Goal: Task Accomplishment & Management: Manage account settings

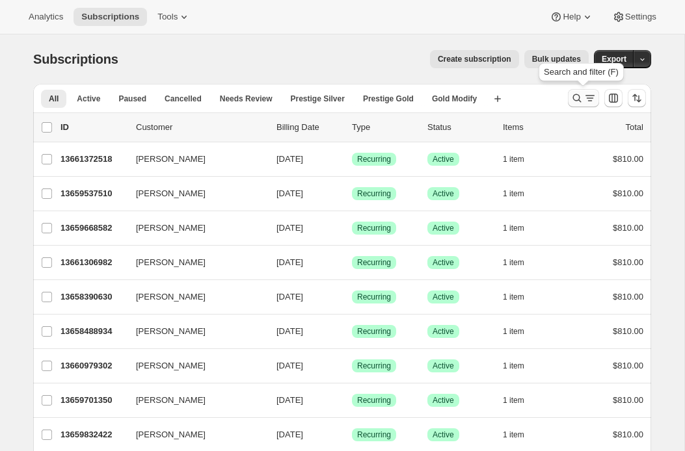
click at [586, 98] on icon "Search and filter results" at bounding box center [589, 98] width 13 height 13
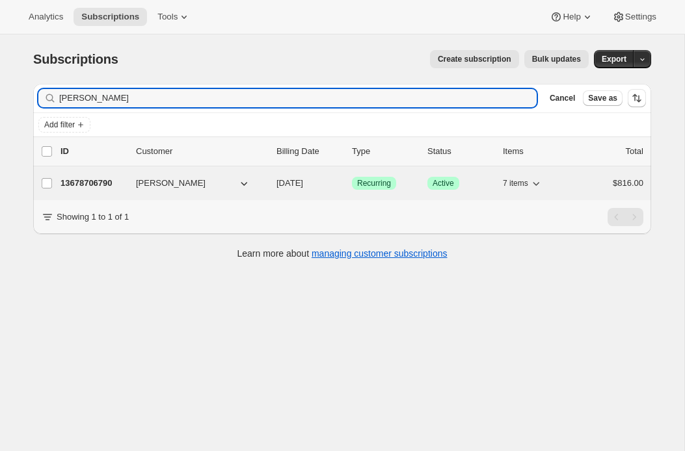
type input "barbara b"
click at [99, 177] on p "13678706790" at bounding box center [92, 183] width 65 height 13
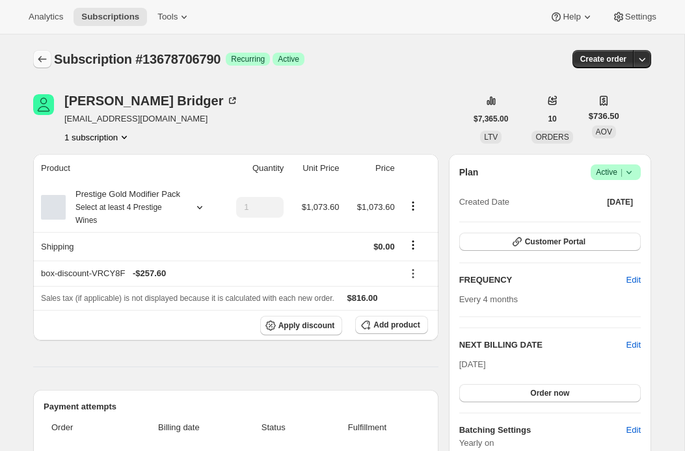
click at [39, 52] on button "Subscriptions" at bounding box center [42, 59] width 18 height 18
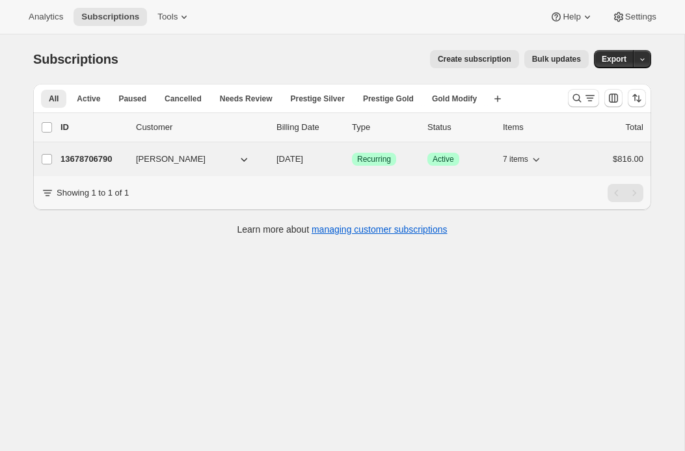
click at [98, 159] on p "13678706790" at bounding box center [92, 159] width 65 height 13
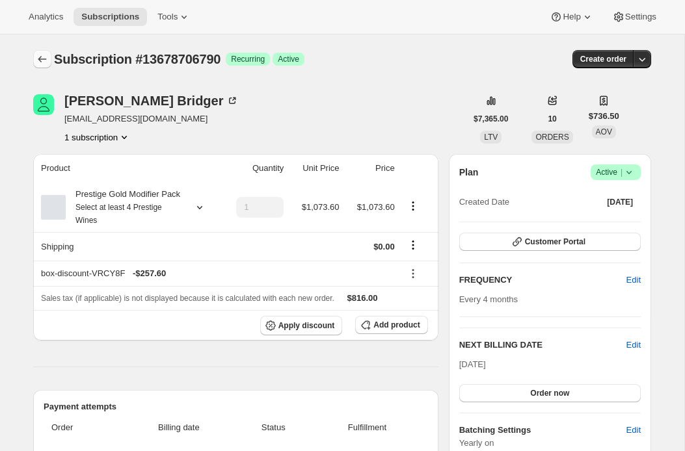
click at [46, 57] on icon "Subscriptions" at bounding box center [42, 59] width 13 height 13
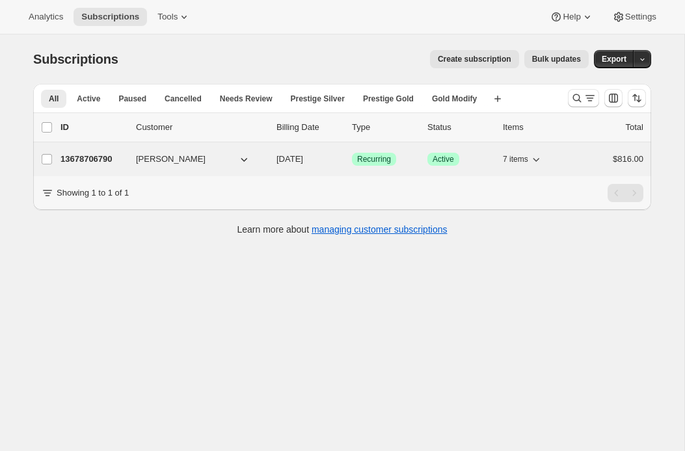
click at [103, 157] on p "13678706790" at bounding box center [92, 159] width 65 height 13
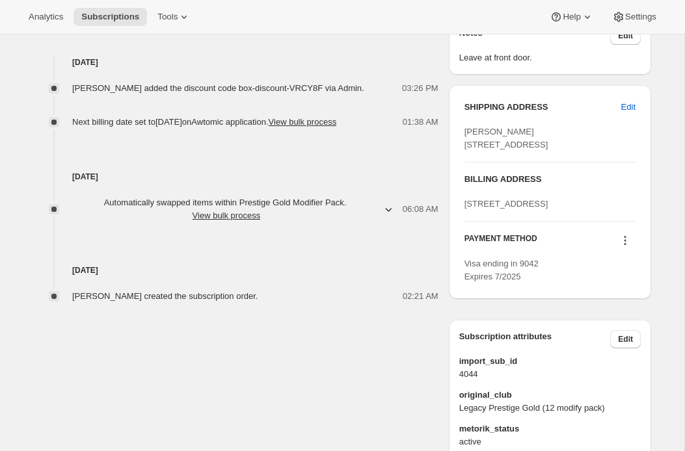
scroll to position [506, 0]
click at [385, 213] on icon "button" at bounding box center [388, 211] width 7 height 4
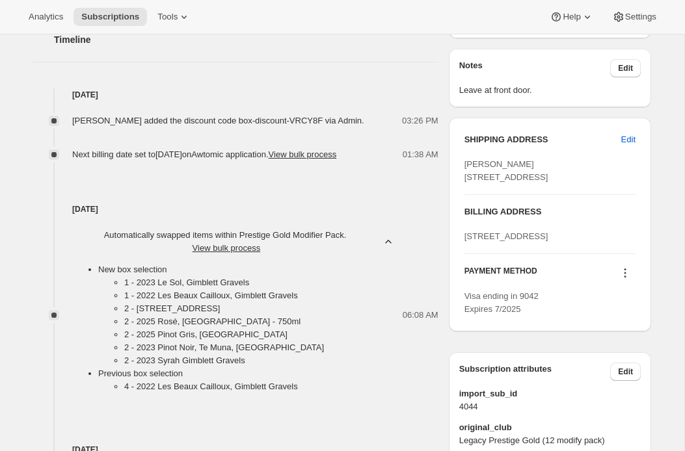
scroll to position [473, 0]
click at [124, 228] on div "Sep 2, 2025 Automatically swapped items within Prestige Gold Modifier Pack . Vi…" at bounding box center [235, 282] width 405 height 241
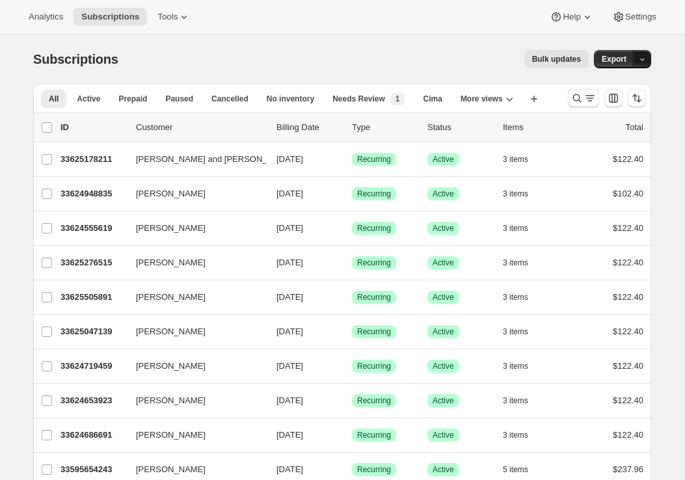
click at [642, 62] on icon "button" at bounding box center [642, 59] width 8 height 8
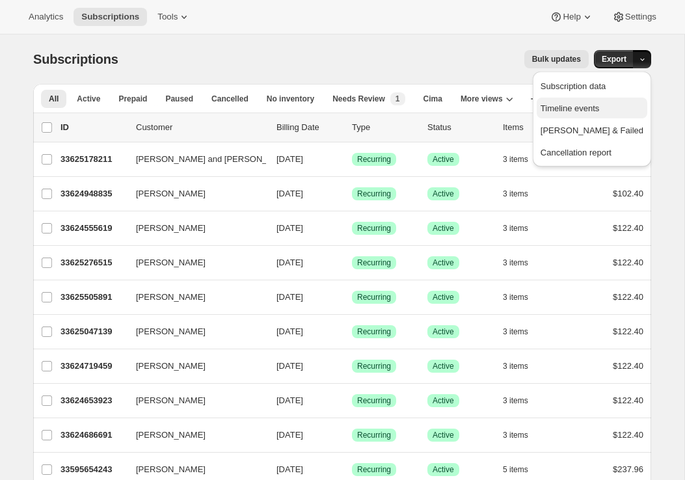
click at [593, 110] on span "Timeline events" at bounding box center [569, 108] width 59 height 10
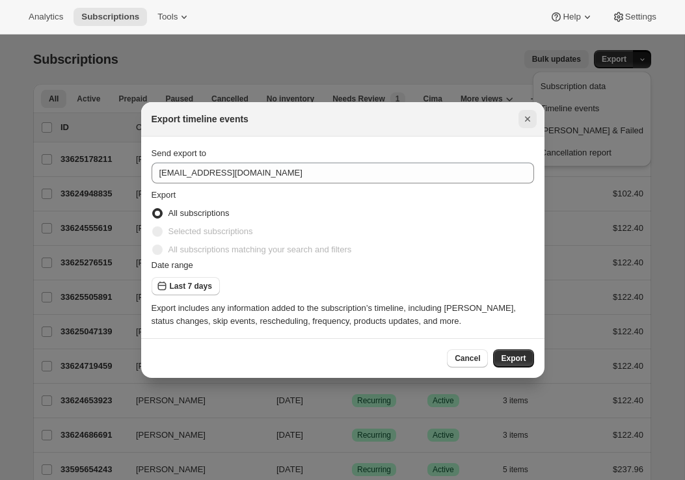
click at [528, 124] on icon "Close" at bounding box center [527, 118] width 13 height 13
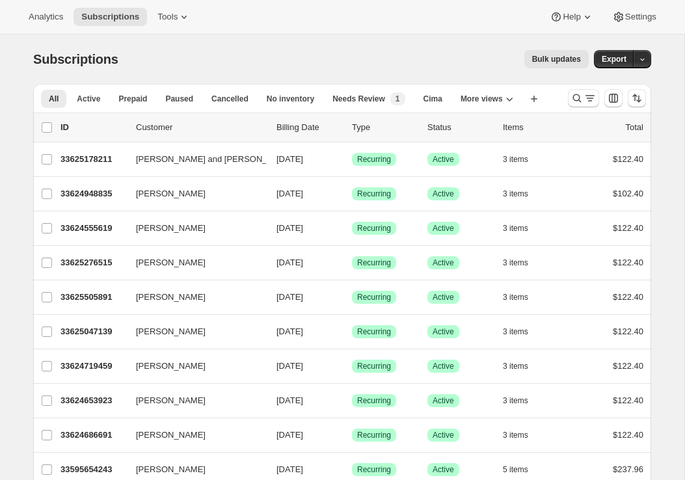
click at [473, 72] on div "Subscriptions. This page is ready Subscriptions Bulk updates More actions Bulk …" at bounding box center [342, 58] width 618 height 49
click at [536, 100] on icon "button" at bounding box center [533, 99] width 7 height 7
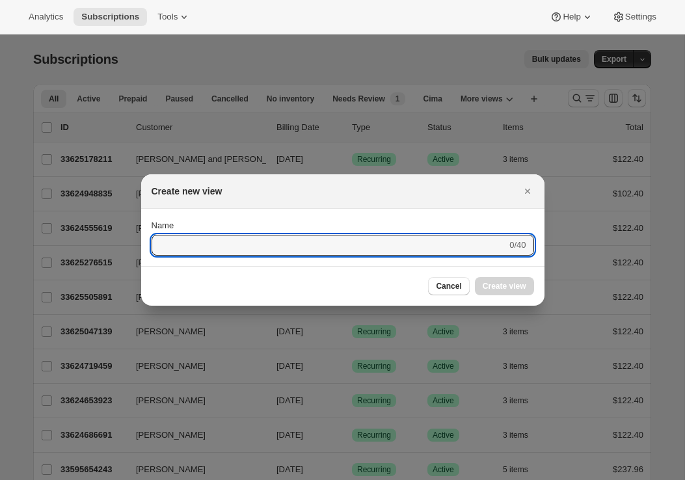
click at [495, 70] on div at bounding box center [342, 240] width 685 height 480
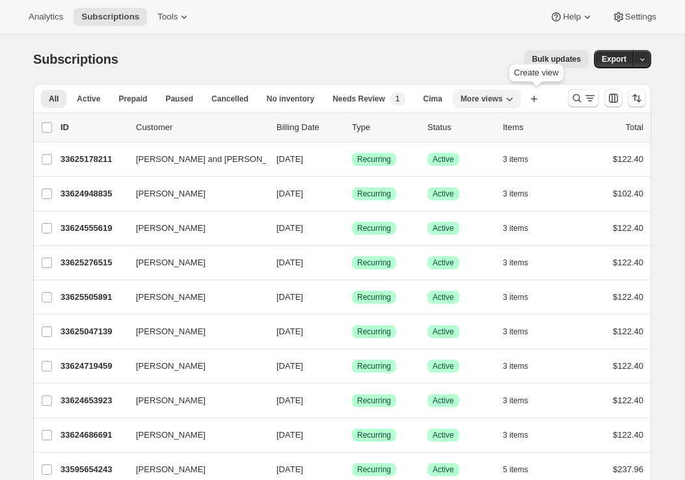
click at [502, 97] on span "More views" at bounding box center [481, 99] width 42 height 10
click at [484, 127] on button "Trad Clubs Quarterly" at bounding box center [509, 127] width 99 height 23
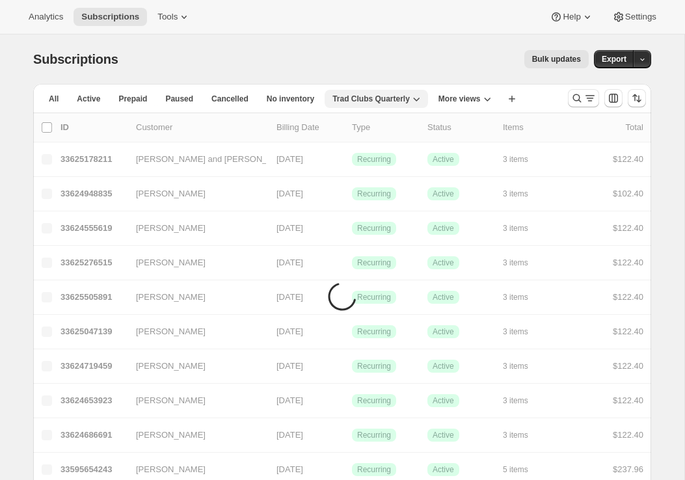
click at [406, 101] on span "Trad Clubs Quarterly" at bounding box center [370, 99] width 77 height 10
click at [441, 58] on div "Bulk updates" at bounding box center [361, 59] width 454 height 18
click at [579, 99] on icon "Search and filter results" at bounding box center [577, 98] width 8 height 8
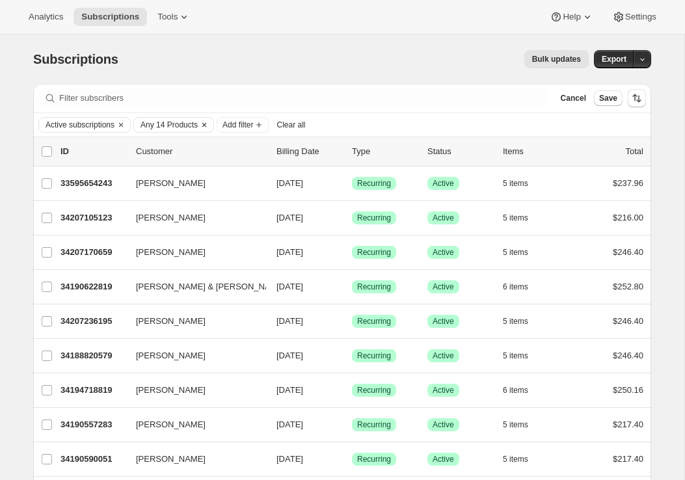
click at [182, 125] on span "Any 14 Products" at bounding box center [168, 125] width 57 height 10
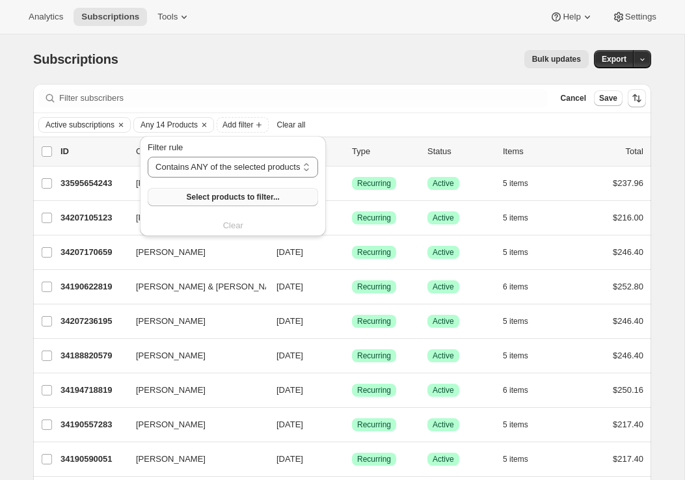
click at [203, 195] on span "Select products to filter..." at bounding box center [233, 197] width 93 height 10
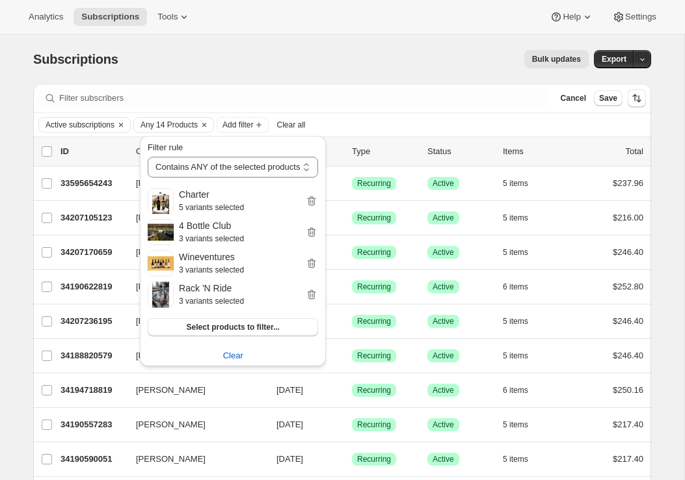
click at [346, 44] on div "Subscriptions. This page is ready Subscriptions Bulk updates More actions Bulk …" at bounding box center [342, 58] width 618 height 49
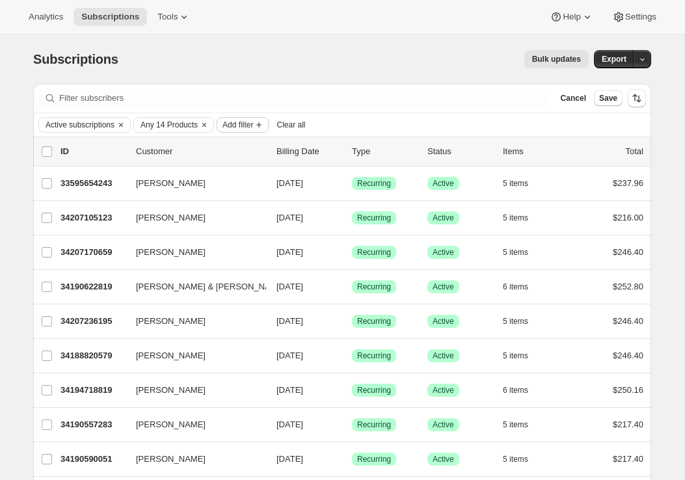
click at [253, 126] on span "Add filter" at bounding box center [237, 125] width 31 height 10
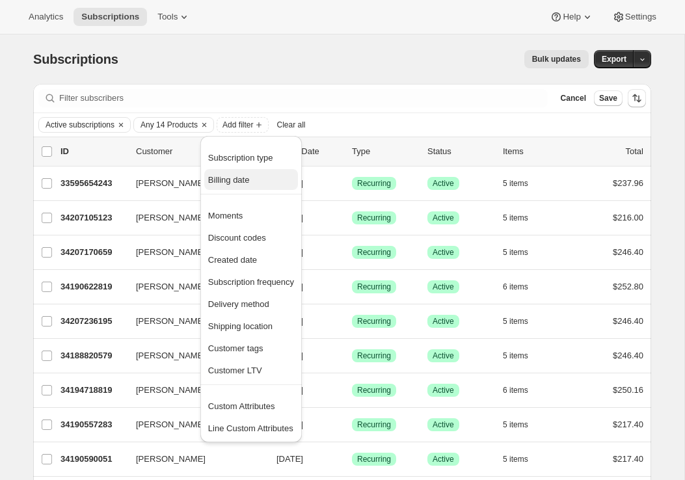
click at [263, 177] on span "Billing date" at bounding box center [251, 180] width 86 height 13
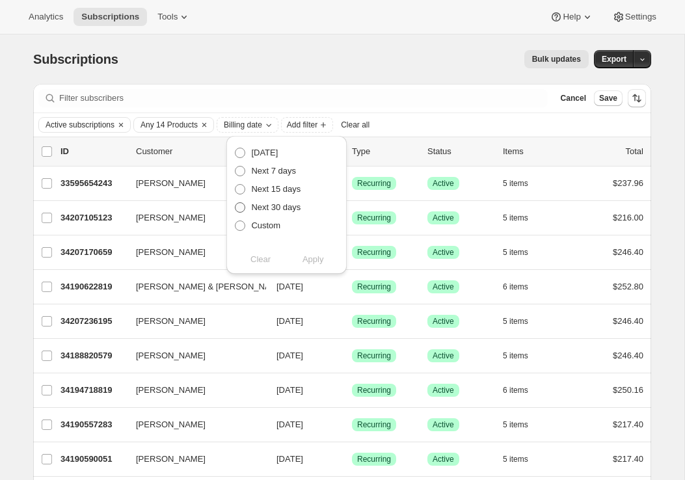
click at [263, 207] on span "Next 30 days" at bounding box center [275, 207] width 49 height 10
click at [235, 203] on input "Next 30 days" at bounding box center [235, 202] width 1 height 1
radio input "true"
click at [287, 176] on span "Next 7 days" at bounding box center [273, 171] width 45 height 10
click at [235, 166] on input "Next 7 days" at bounding box center [235, 166] width 1 height 1
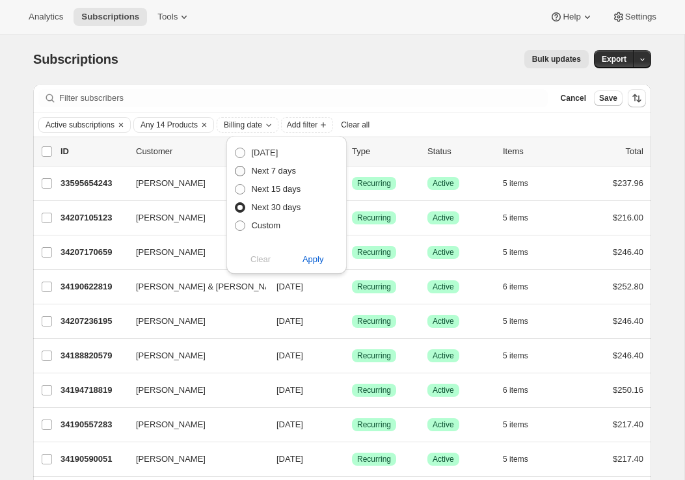
radio input "true"
click at [313, 263] on span "Apply" at bounding box center [312, 259] width 21 height 13
click at [491, 69] on div "Subscriptions. This page is ready Subscriptions Bulk updates More actions Bulk …" at bounding box center [342, 58] width 618 height 49
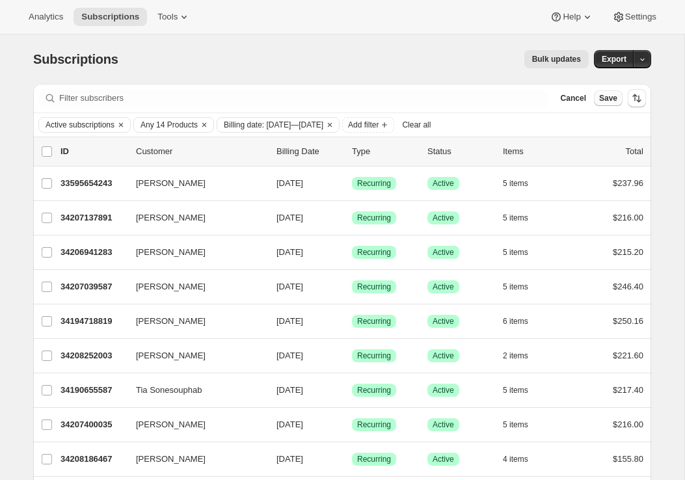
click at [614, 97] on span "Save" at bounding box center [608, 98] width 18 height 10
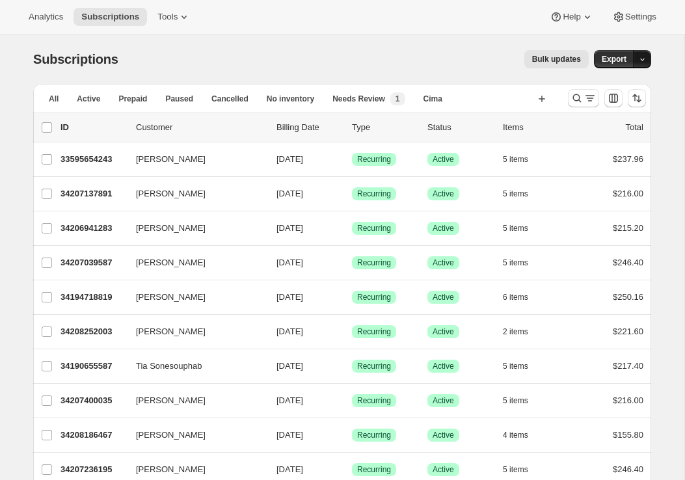
click at [644, 62] on icon "button" at bounding box center [642, 59] width 8 height 8
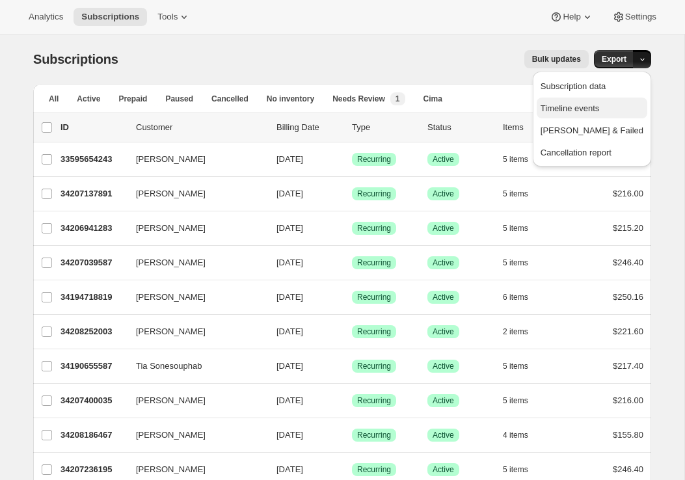
click at [595, 112] on span "Timeline events" at bounding box center [569, 108] width 59 height 10
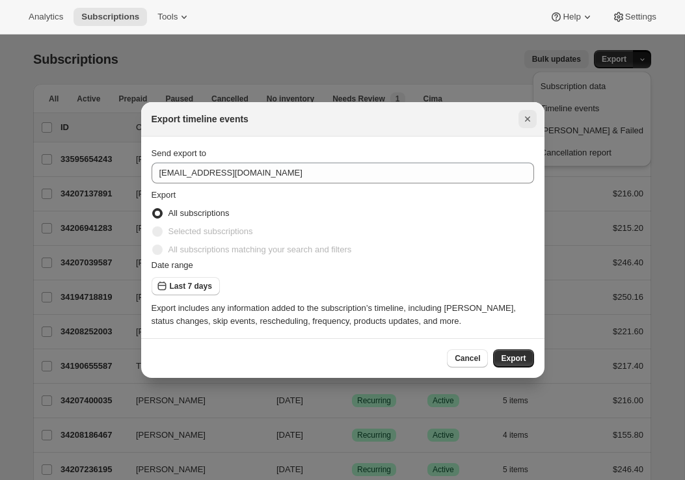
click at [527, 116] on icon "Close" at bounding box center [527, 118] width 13 height 13
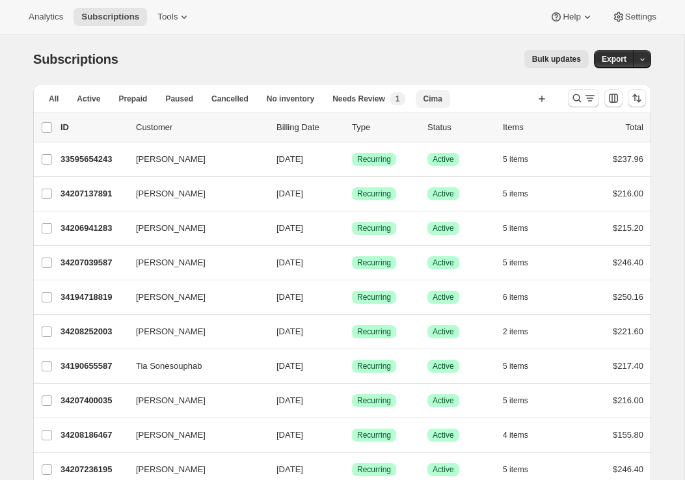
click at [425, 98] on span "Cima" at bounding box center [432, 99] width 19 height 10
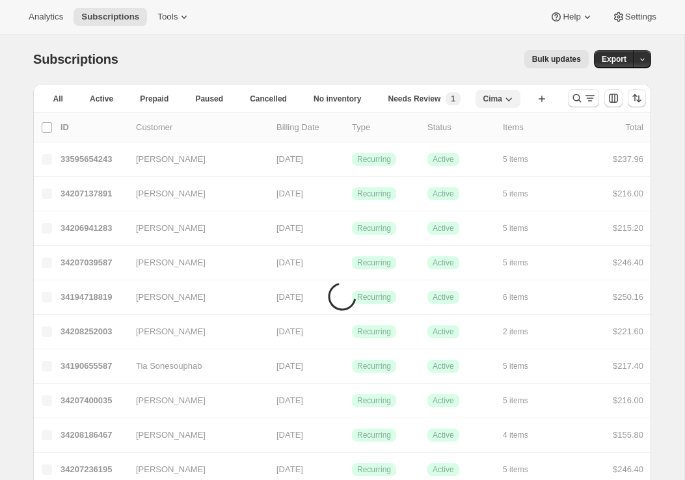
click at [499, 100] on span "Cima" at bounding box center [492, 99] width 19 height 10
click at [481, 68] on div "Bulk updates" at bounding box center [361, 59] width 454 height 18
click at [471, 59] on div "Bulk updates" at bounding box center [361, 59] width 454 height 18
click at [427, 99] on span "Needs Review" at bounding box center [414, 99] width 53 height 10
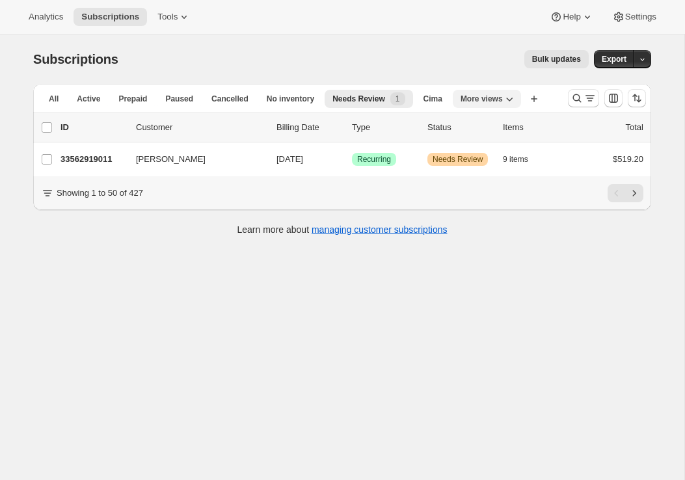
click at [479, 100] on span "More views" at bounding box center [481, 99] width 42 height 10
click at [475, 129] on button "Trad Clubs Quarterly" at bounding box center [509, 127] width 99 height 23
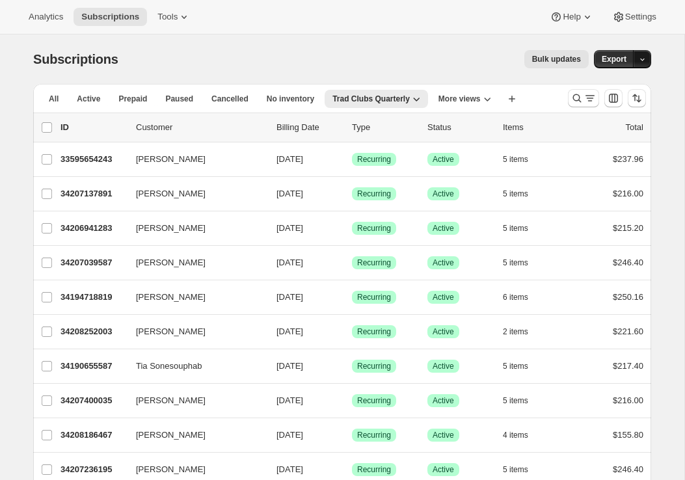
click at [647, 62] on button "button" at bounding box center [642, 59] width 18 height 18
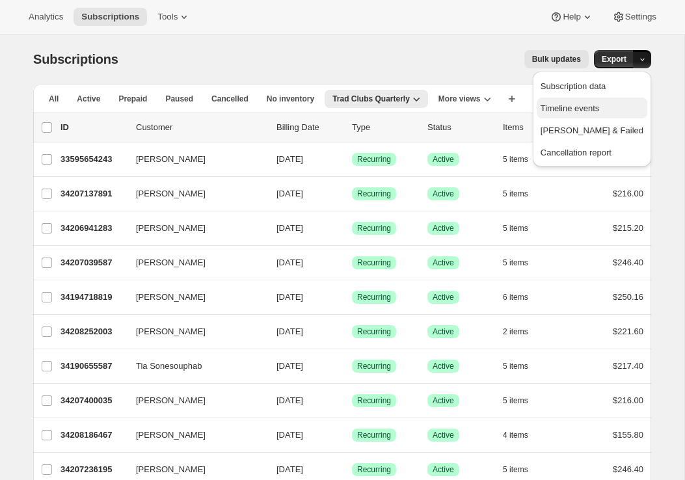
click at [599, 108] on span "Timeline events" at bounding box center [569, 108] width 59 height 10
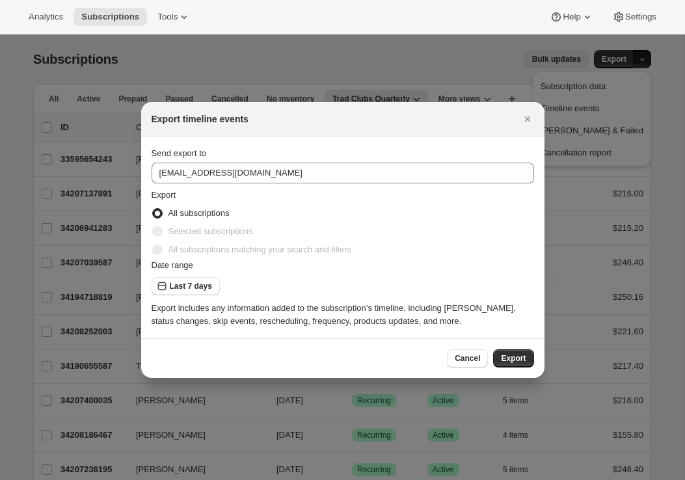
click at [289, 251] on span "All subscriptions matching your search and filters" at bounding box center [259, 249] width 183 height 10
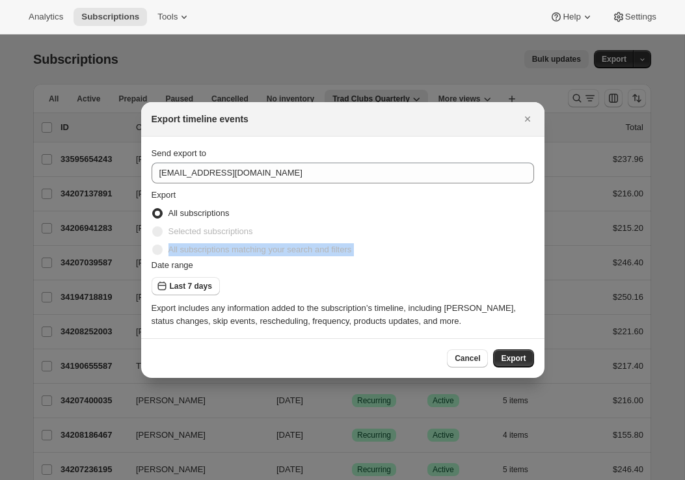
click at [289, 251] on span "All subscriptions matching your search and filters" at bounding box center [259, 249] width 183 height 10
click at [526, 115] on icon "Close" at bounding box center [527, 118] width 13 height 13
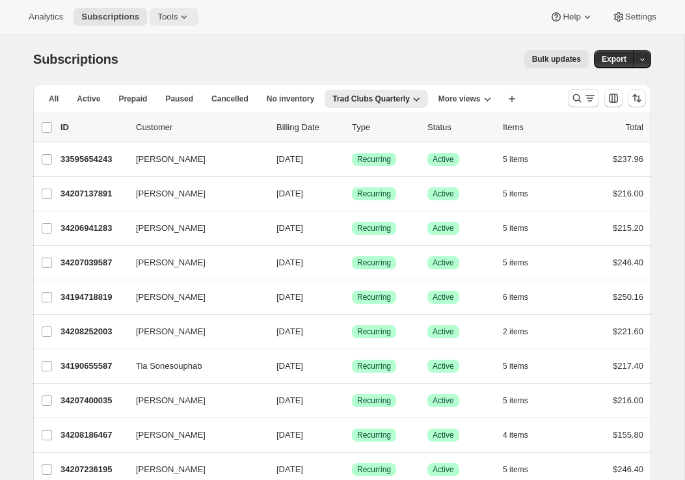
click at [181, 12] on icon at bounding box center [183, 16] width 13 height 13
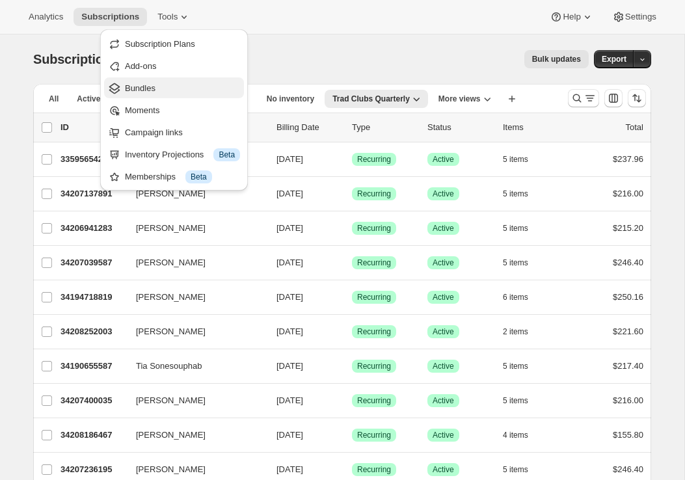
click at [138, 86] on span "Bundles" at bounding box center [140, 88] width 31 height 10
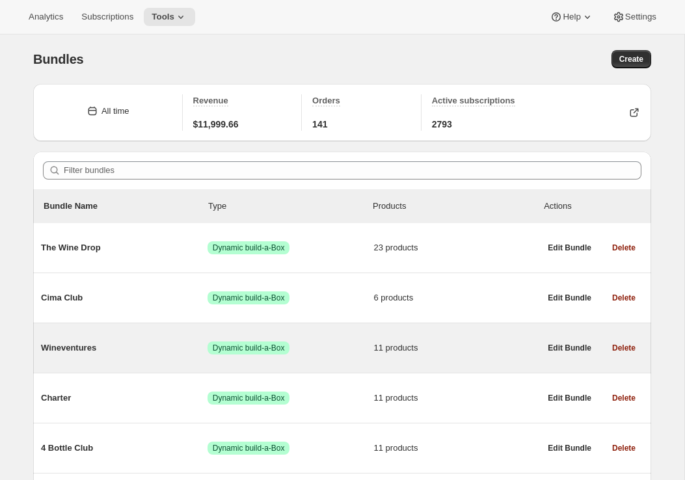
click at [60, 342] on span "Wineventures" at bounding box center [124, 347] width 166 height 13
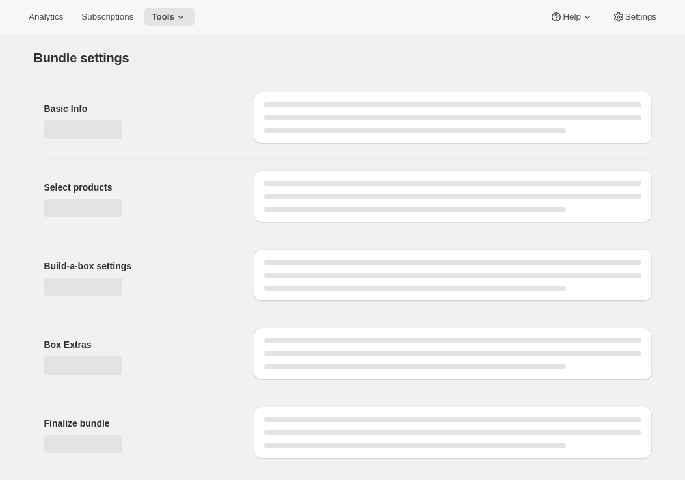
type input "Wineventures"
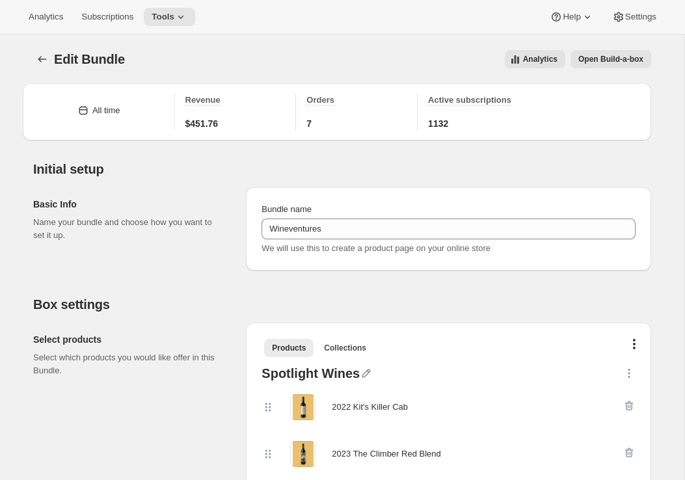
click at [530, 55] on span "Analytics" at bounding box center [540, 59] width 34 height 10
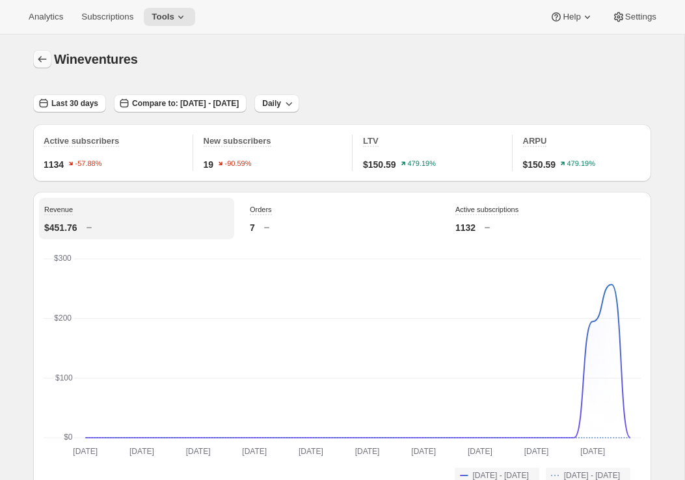
click at [40, 66] on button "button" at bounding box center [42, 59] width 18 height 18
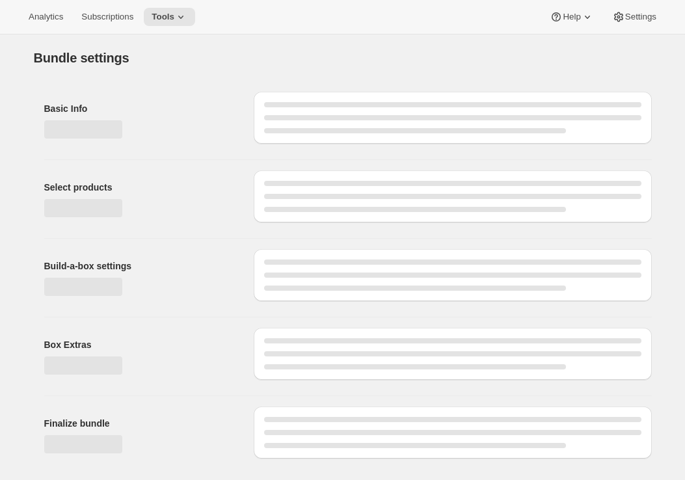
type input "Wineventures"
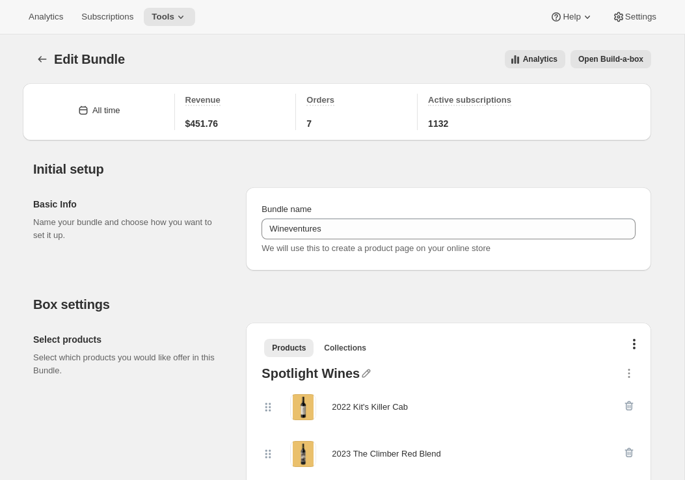
click at [164, 67] on div "Analytics Open Build-a-box" at bounding box center [395, 59] width 510 height 18
click at [119, 21] on span "Subscriptions" at bounding box center [107, 17] width 52 height 10
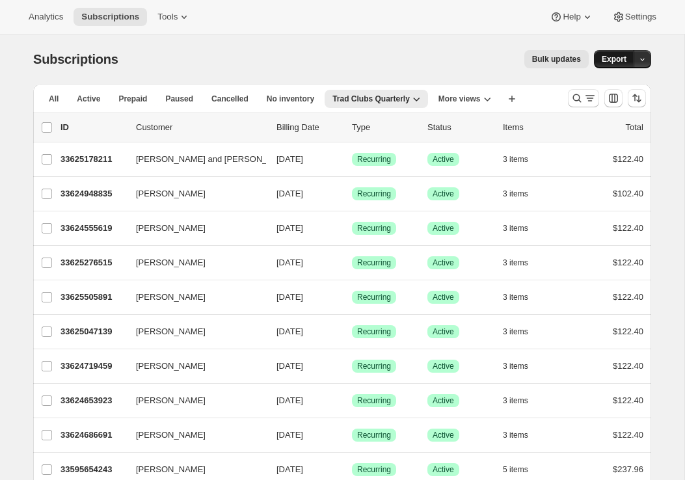
click at [616, 58] on span "Export" at bounding box center [613, 59] width 25 height 10
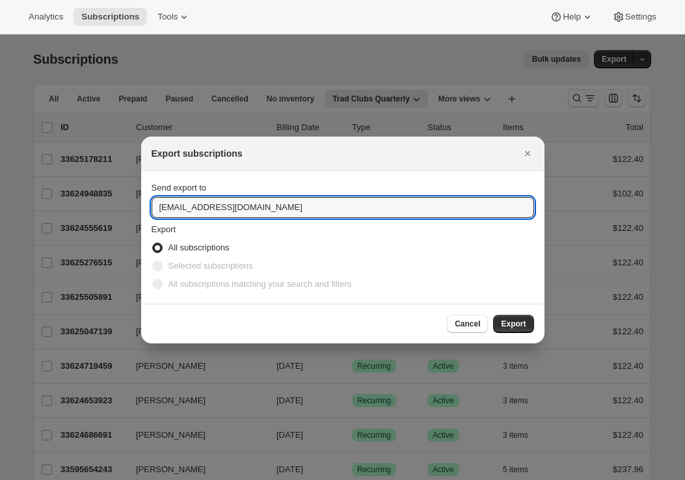
drag, startPoint x: 259, startPoint y: 208, endPoint x: -123, endPoint y: 205, distance: 381.6
click at [0, 205] on html "Analytics Subscriptions Tools Help Settings Skip to content Subscriptions. This…" at bounding box center [342, 240] width 685 height 480
type input "emily@awtomic.com"
click at [506, 329] on button "Export" at bounding box center [513, 324] width 40 height 18
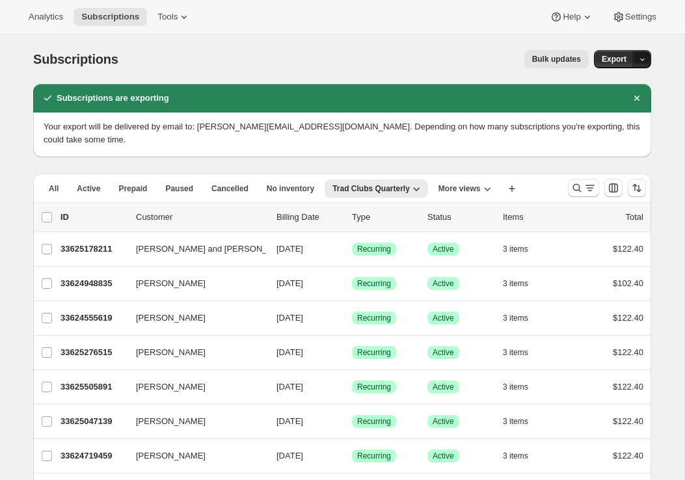
click at [644, 64] on button "button" at bounding box center [642, 59] width 18 height 18
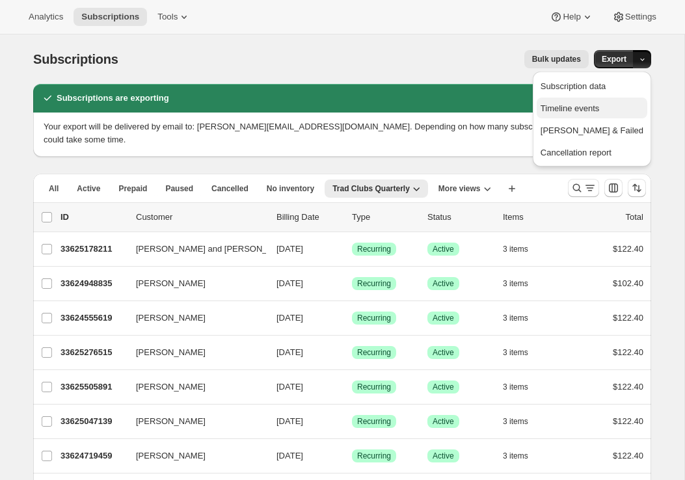
click at [600, 116] on button "Timeline events" at bounding box center [591, 108] width 111 height 21
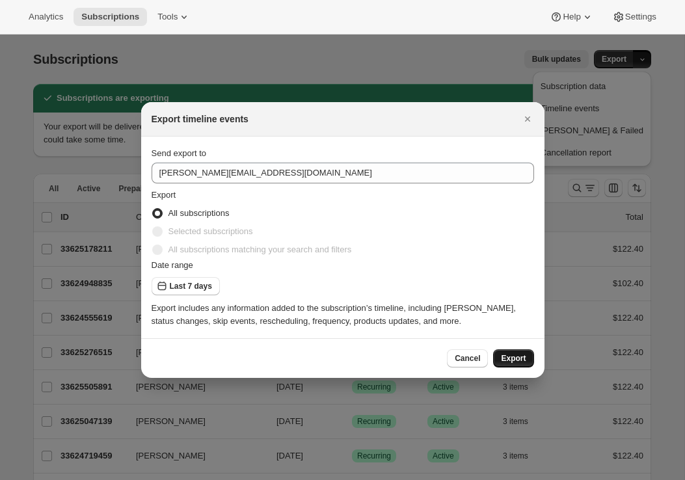
click at [514, 363] on button "Export" at bounding box center [513, 358] width 40 height 18
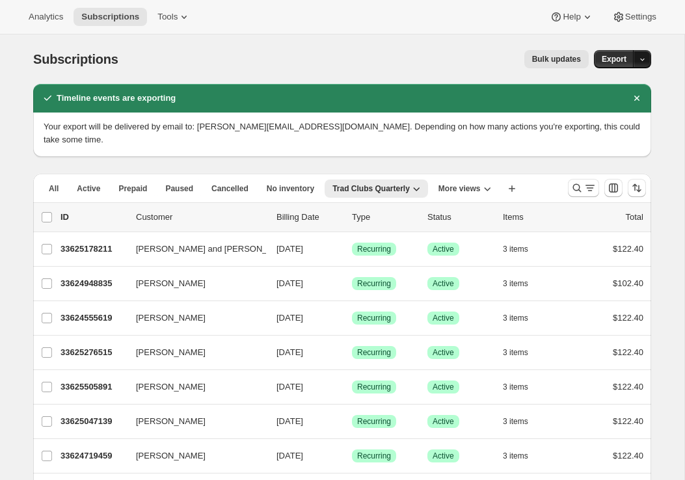
click at [643, 59] on icon "button" at bounding box center [642, 59] width 8 height 8
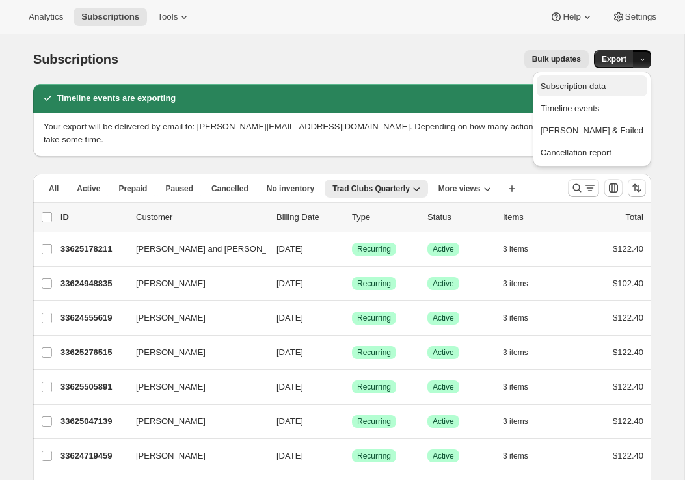
click at [605, 82] on span "Subscription data" at bounding box center [572, 86] width 65 height 10
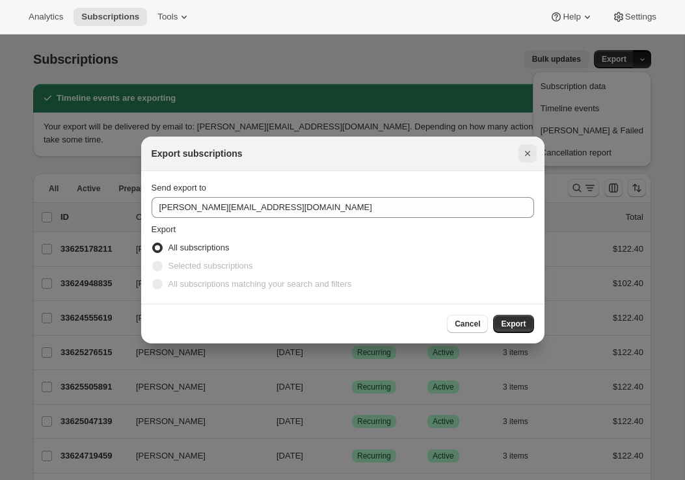
click at [529, 153] on icon "Close" at bounding box center [527, 153] width 13 height 13
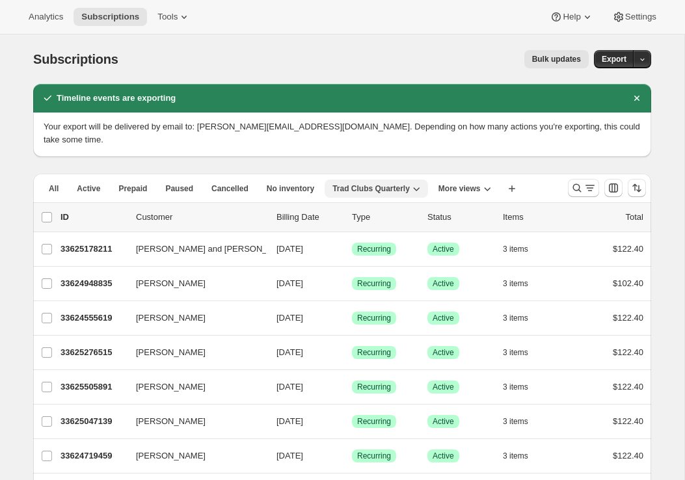
click at [370, 183] on span "Trad Clubs Quarterly" at bounding box center [370, 188] width 77 height 10
click at [471, 183] on span "More views" at bounding box center [459, 188] width 42 height 10
click at [387, 183] on span "Trad Clubs Quarterly" at bounding box center [370, 188] width 77 height 10
click at [302, 183] on span "No inventory" at bounding box center [290, 188] width 47 height 10
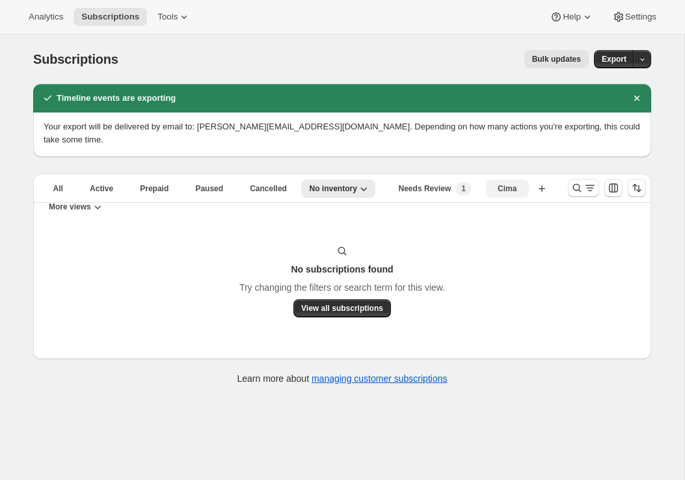
click at [504, 183] on span "Cima" at bounding box center [506, 188] width 19 height 10
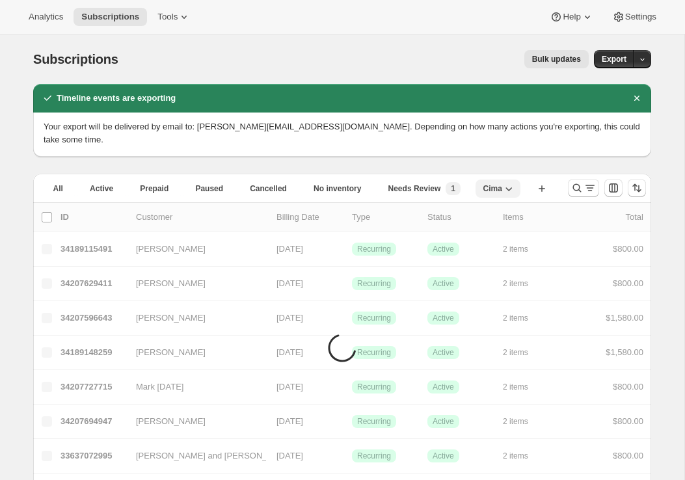
click at [502, 182] on icon "button" at bounding box center [508, 188] width 13 height 13
click at [413, 183] on span "Needs Review" at bounding box center [414, 188] width 53 height 10
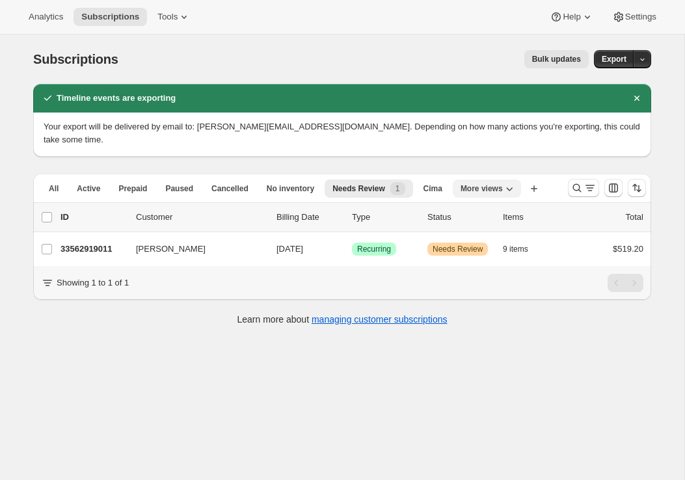
click at [511, 182] on icon "More views" at bounding box center [508, 188] width 13 height 13
click at [511, 210] on button "Trad Clubs Quarterly" at bounding box center [509, 204] width 99 height 23
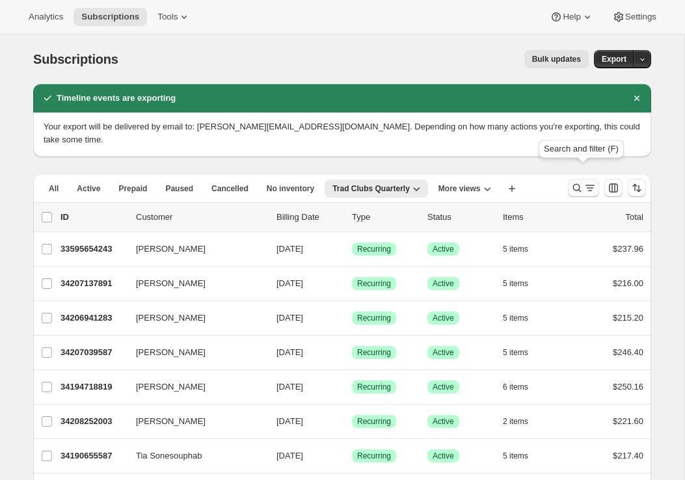
click at [579, 183] on icon "Search and filter results" at bounding box center [577, 187] width 8 height 8
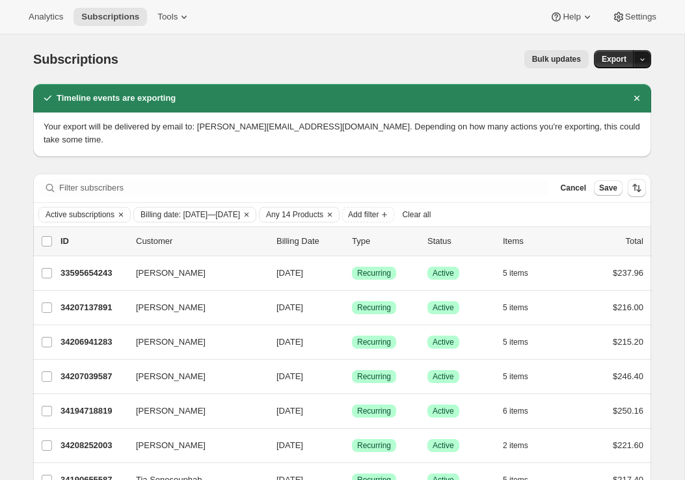
click at [649, 59] on button "button" at bounding box center [642, 59] width 18 height 18
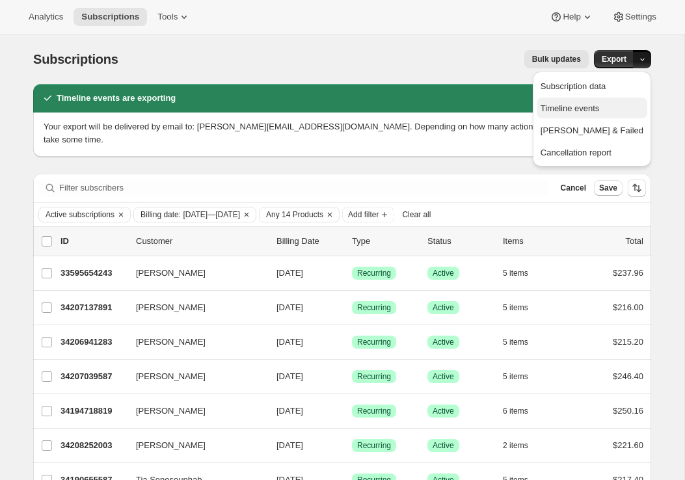
click at [612, 114] on span "Timeline events" at bounding box center [591, 108] width 103 height 13
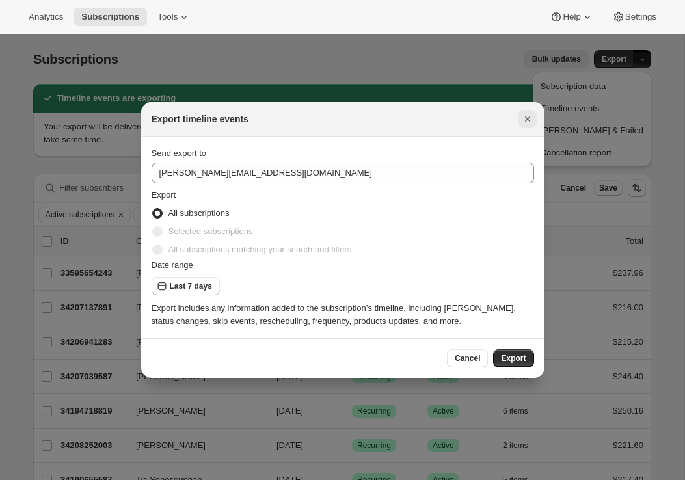
click at [525, 121] on icon "Close" at bounding box center [527, 118] width 13 height 13
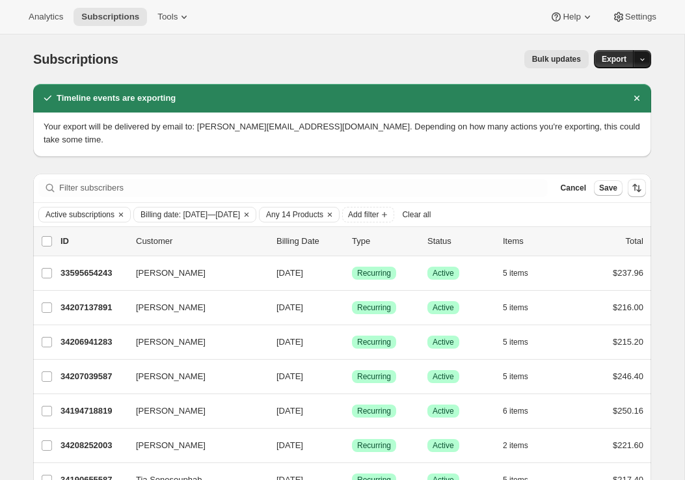
click at [647, 58] on button "button" at bounding box center [642, 59] width 18 height 18
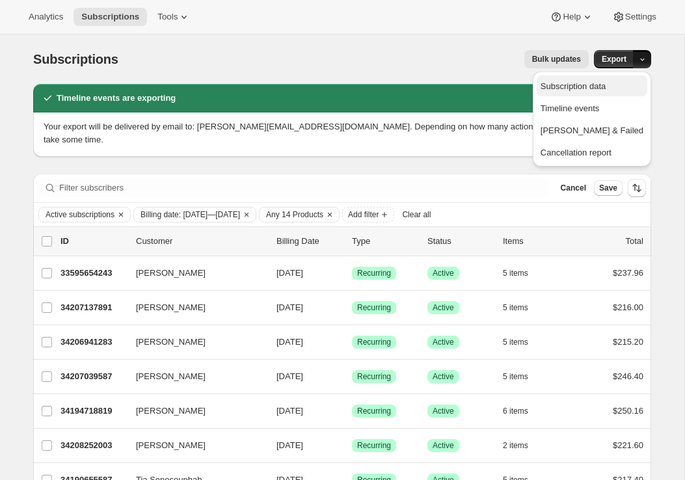
click at [605, 84] on span "Subscription data" at bounding box center [572, 86] width 65 height 10
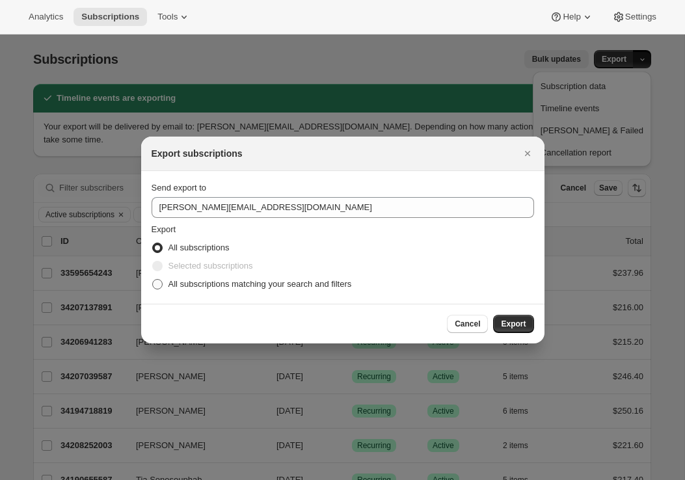
click at [188, 276] on label "All subscriptions matching your search and filters" at bounding box center [251, 284] width 200 height 18
click at [153, 279] on input "All subscriptions matching your search and filters" at bounding box center [152, 279] width 1 height 1
radio input "true"
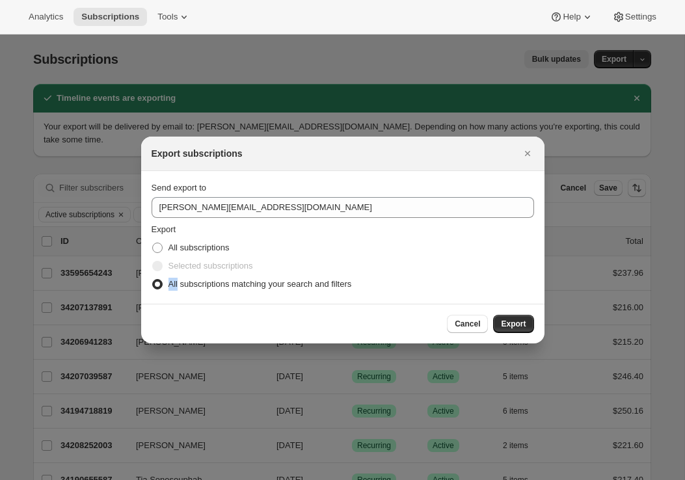
click at [188, 276] on label "All subscriptions matching your search and filters" at bounding box center [251, 284] width 200 height 18
click at [153, 279] on input "All subscriptions matching your search and filters" at bounding box center [152, 279] width 1 height 1
click at [188, 276] on label "All subscriptions matching your search and filters" at bounding box center [251, 284] width 200 height 18
click at [153, 279] on input "All subscriptions matching your search and filters" at bounding box center [152, 279] width 1 height 1
click at [519, 324] on span "Export" at bounding box center [513, 324] width 25 height 10
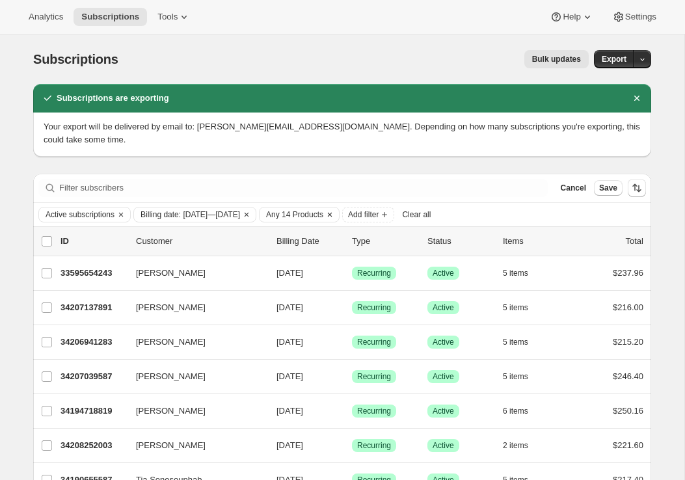
click at [323, 209] on span "Any 14 Products" at bounding box center [294, 214] width 57 height 10
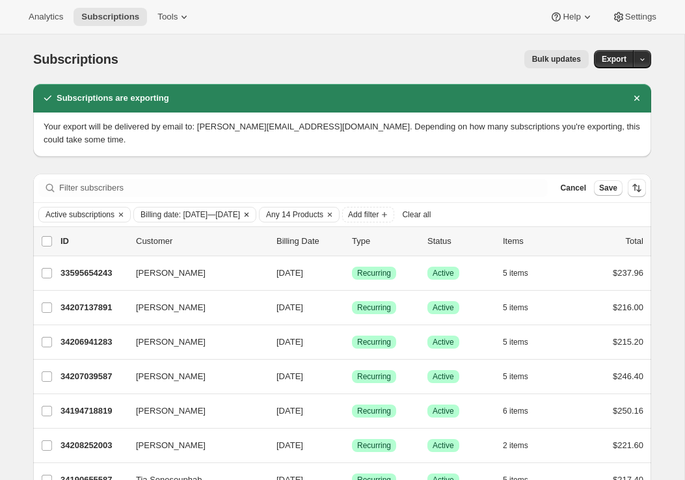
click at [240, 209] on span "Billing date: Sep 15, 2025—Sep 22, 2025" at bounding box center [189, 214] width 99 height 10
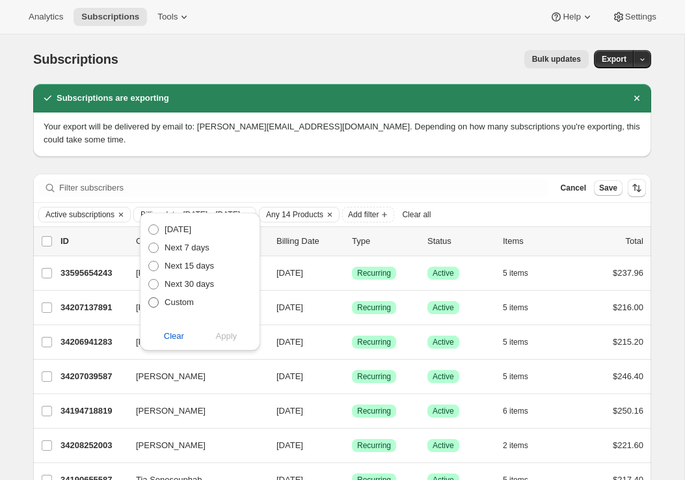
click at [184, 298] on span "Custom" at bounding box center [178, 302] width 29 height 10
click at [149, 298] on input "Custom" at bounding box center [148, 297] width 1 height 1
radio input "true"
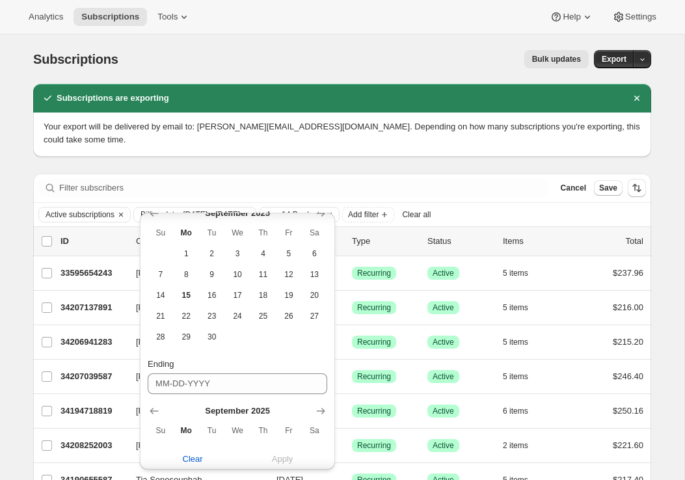
scroll to position [165, 0]
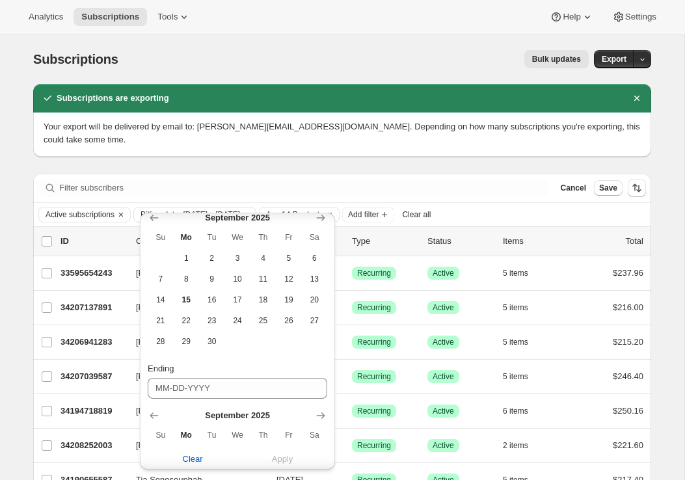
click at [248, 212] on icon "Clear" at bounding box center [246, 214] width 4 height 4
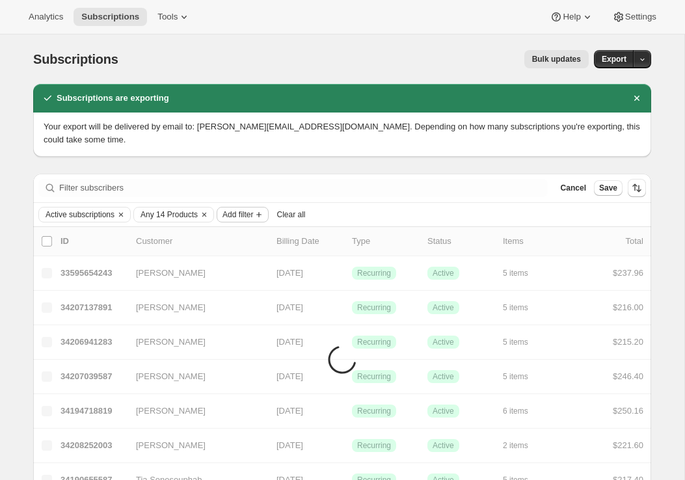
click at [253, 209] on span "Add filter" at bounding box center [237, 214] width 31 height 10
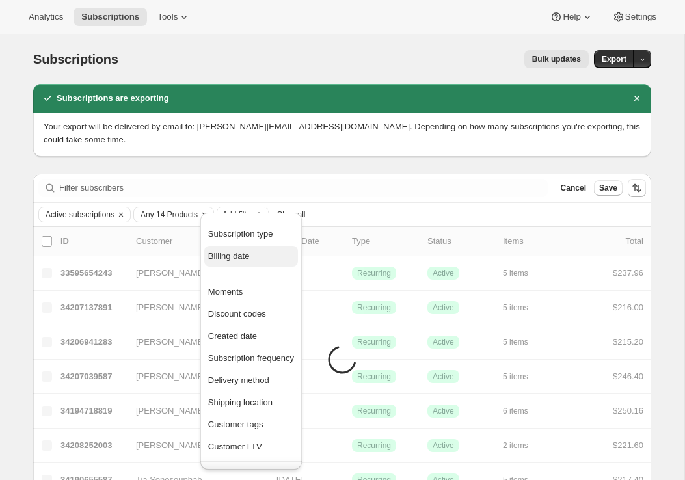
click at [233, 260] on span "Billing date" at bounding box center [229, 256] width 42 height 10
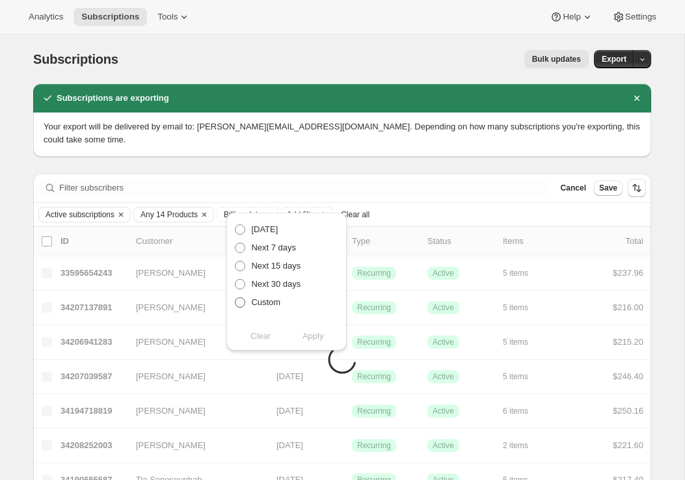
click at [273, 304] on span "Custom" at bounding box center [265, 302] width 29 height 10
click at [235, 298] on input "Custom" at bounding box center [235, 297] width 1 height 1
radio input "true"
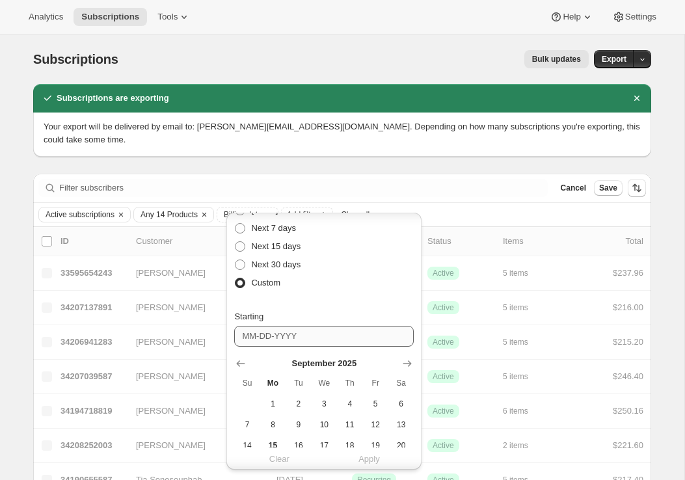
scroll to position [20, 0]
click at [401, 365] on icon "Show next month, October 2025" at bounding box center [406, 362] width 13 height 13
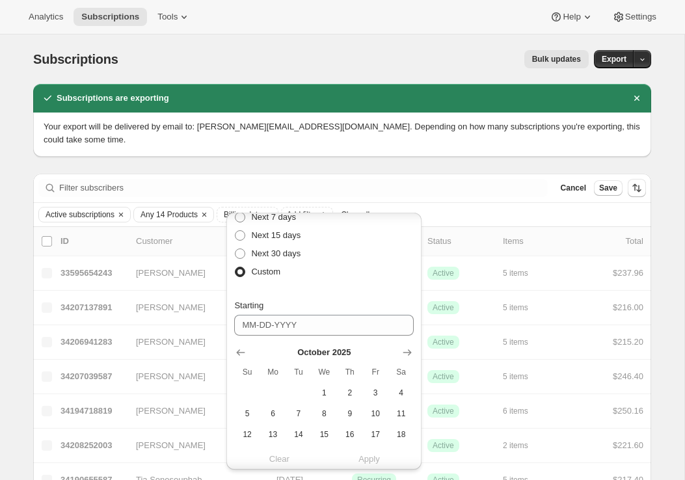
scroll to position [33, 0]
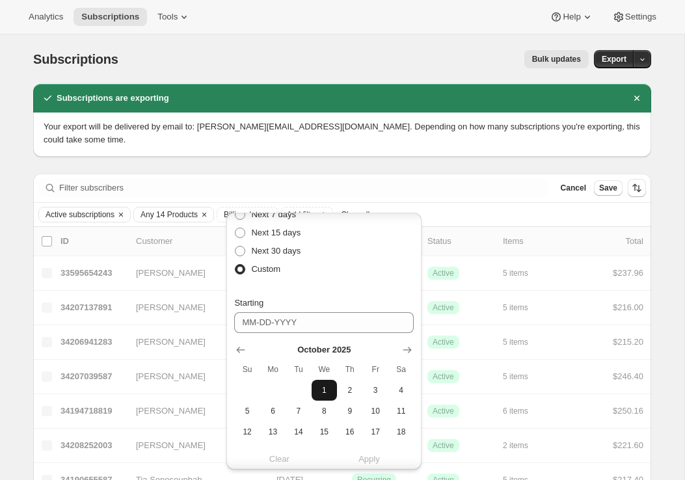
click at [332, 384] on button "1" at bounding box center [323, 390] width 25 height 21
type input "10-01-2025"
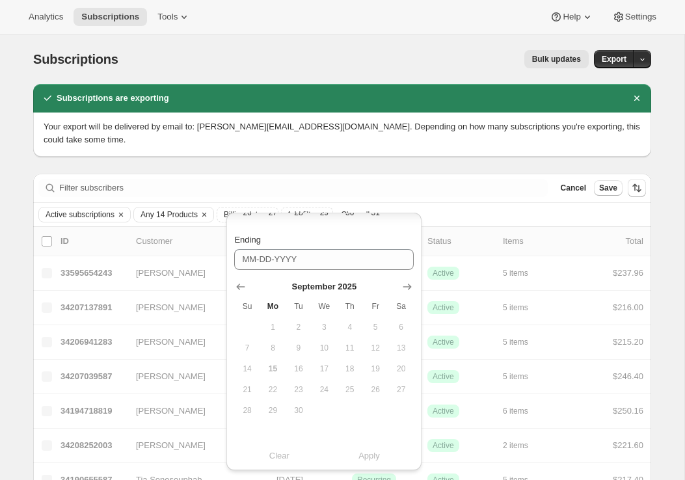
scroll to position [292, 0]
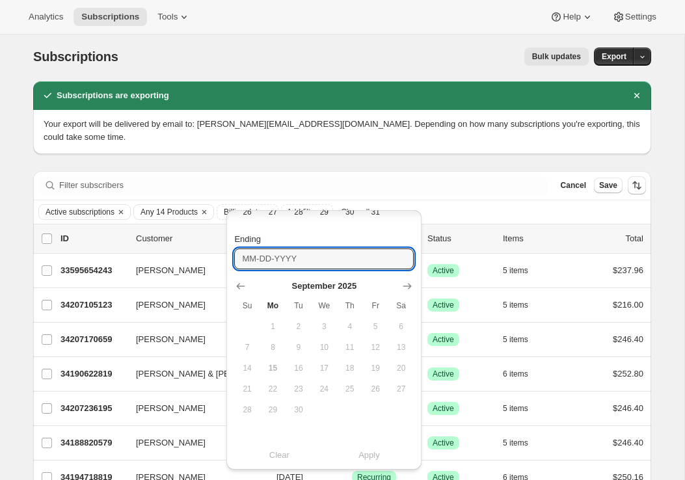
drag, startPoint x: 311, startPoint y: 261, endPoint x: 223, endPoint y: 261, distance: 87.8
click at [223, 261] on div "Next billing date Today Next 7 days Next 15 days Next 30 days Custom Starting 1…" at bounding box center [323, 343] width 205 height 273
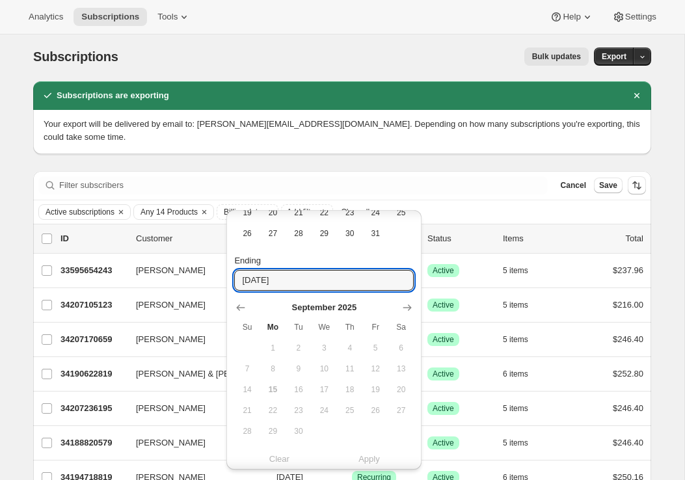
scroll to position [275, 0]
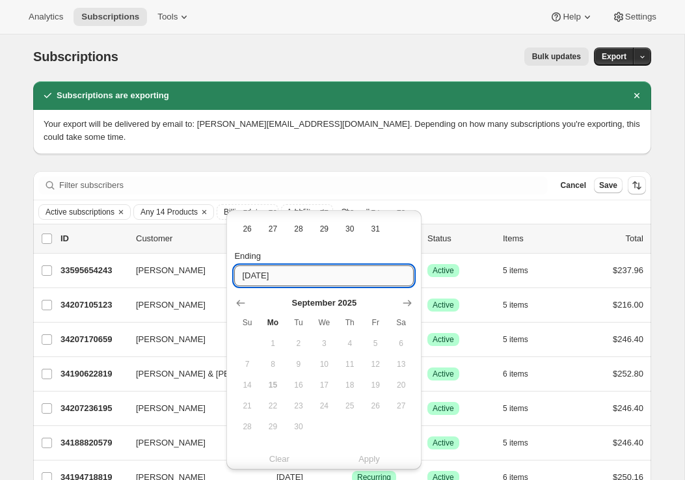
click at [319, 283] on input "10-1-2026" at bounding box center [323, 275] width 179 height 21
click at [255, 279] on input "10-1-2026" at bounding box center [323, 275] width 179 height 21
type input "10-01-2026"
click at [292, 285] on input "10-01-2026" at bounding box center [323, 275] width 179 height 21
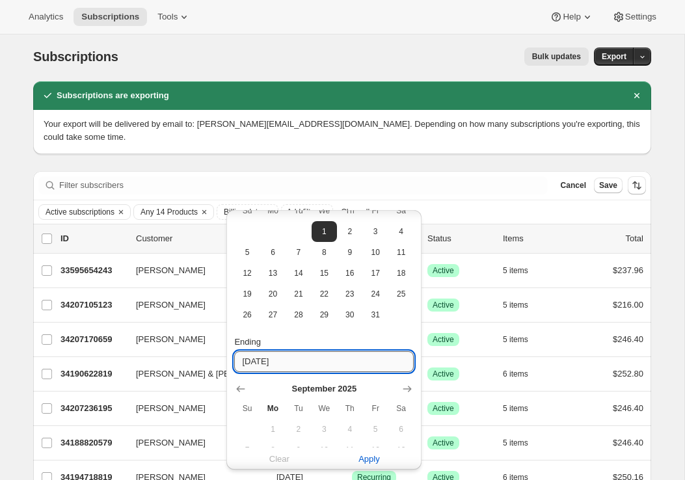
scroll to position [200, 0]
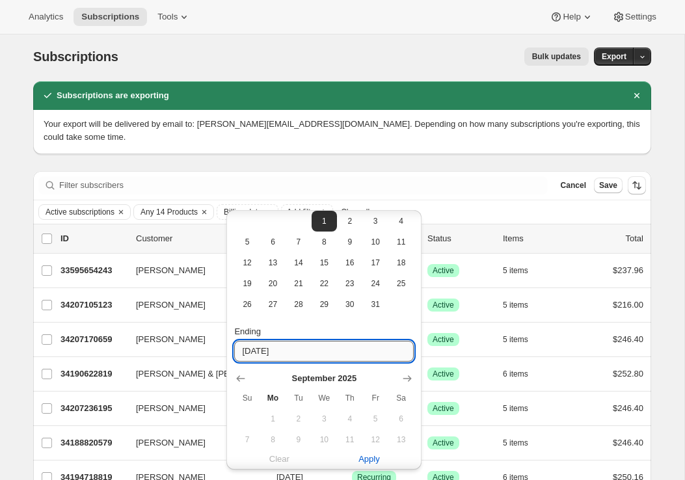
click at [286, 356] on input "10-01-2026" at bounding box center [323, 351] width 179 height 21
click at [372, 456] on span "Apply" at bounding box center [368, 458] width 21 height 13
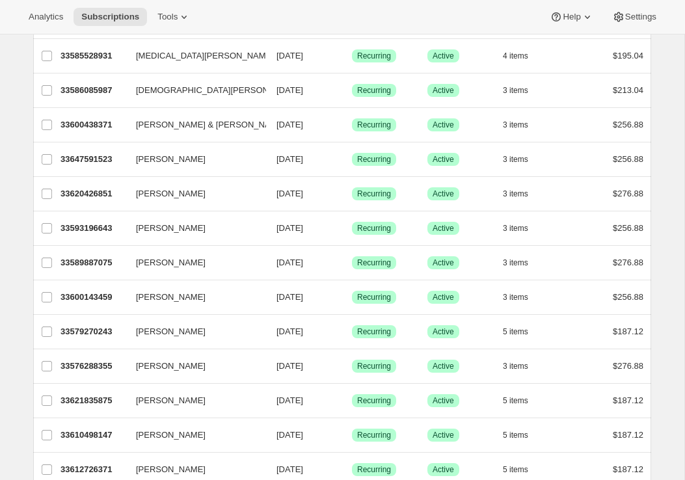
scroll to position [1558, 0]
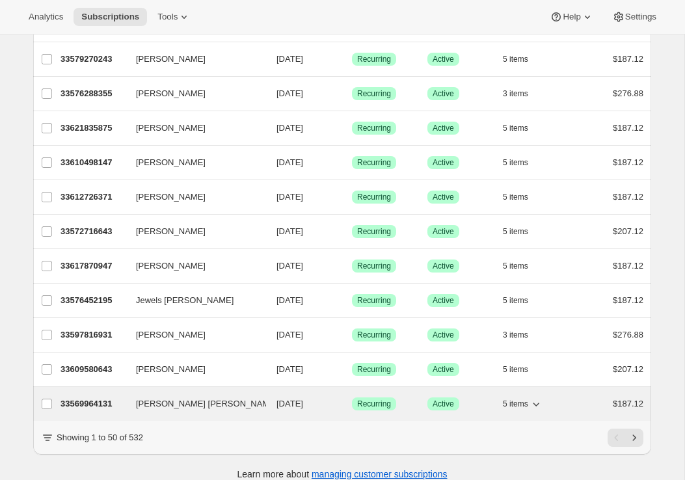
click at [81, 397] on p "33569964131" at bounding box center [92, 403] width 65 height 13
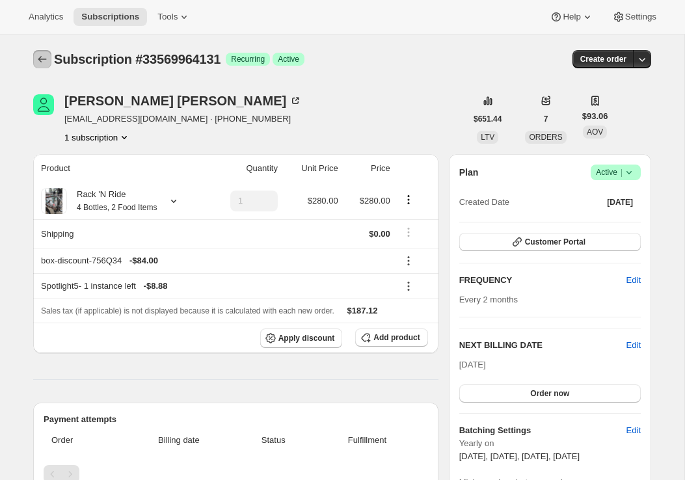
click at [39, 58] on icon "Subscriptions" at bounding box center [42, 59] width 13 height 13
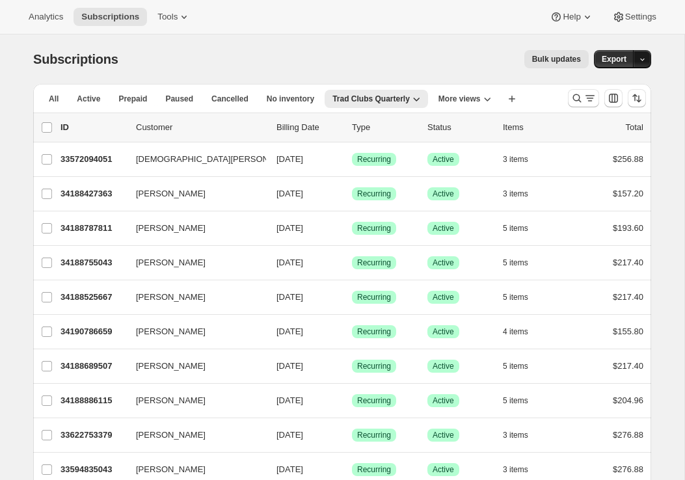
click at [646, 60] on icon "button" at bounding box center [642, 59] width 8 height 8
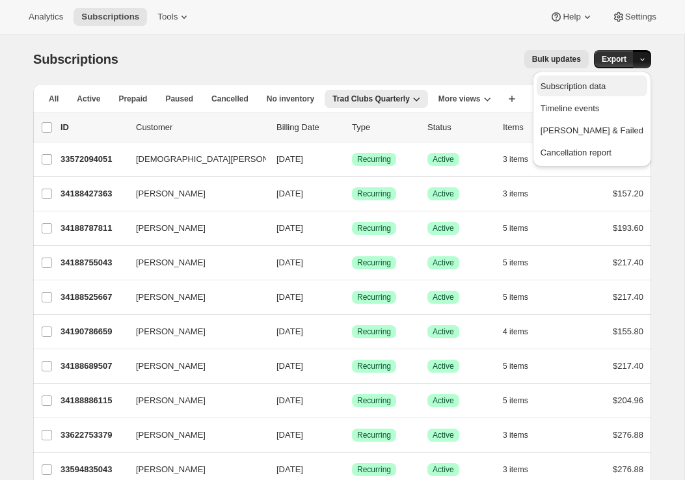
click at [605, 90] on span "Subscription data" at bounding box center [572, 86] width 65 height 10
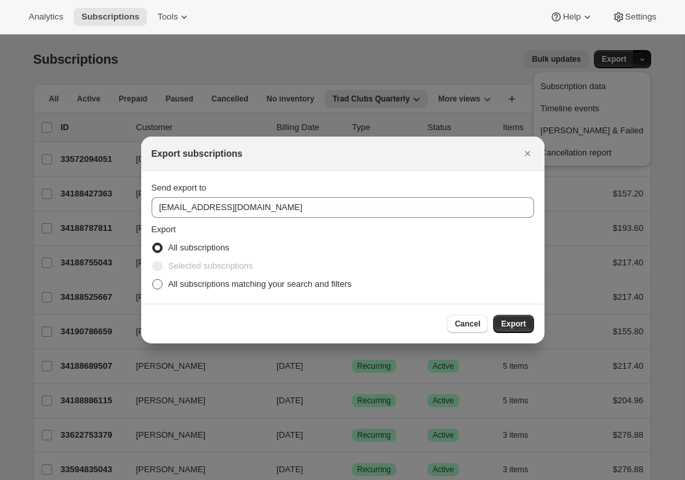
click at [232, 279] on span "All subscriptions matching your search and filters" at bounding box center [259, 284] width 183 height 13
click at [153, 279] on input "All subscriptions matching your search and filters" at bounding box center [152, 279] width 1 height 1
radio input "true"
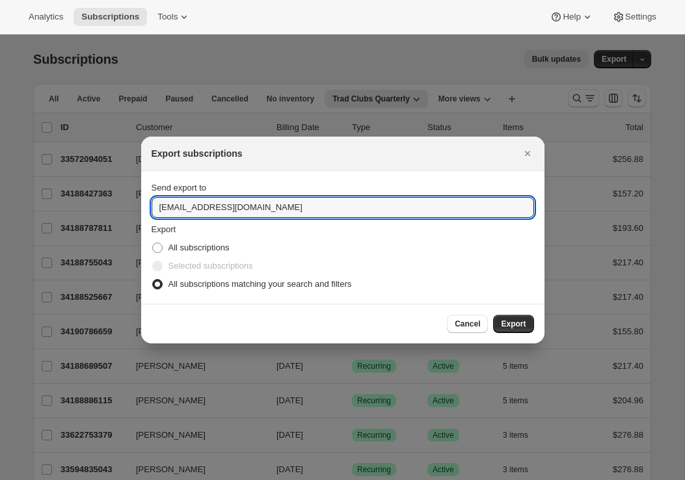
drag, startPoint x: 269, startPoint y: 207, endPoint x: 46, endPoint y: 194, distance: 224.0
type input "emily@awtomic.com"
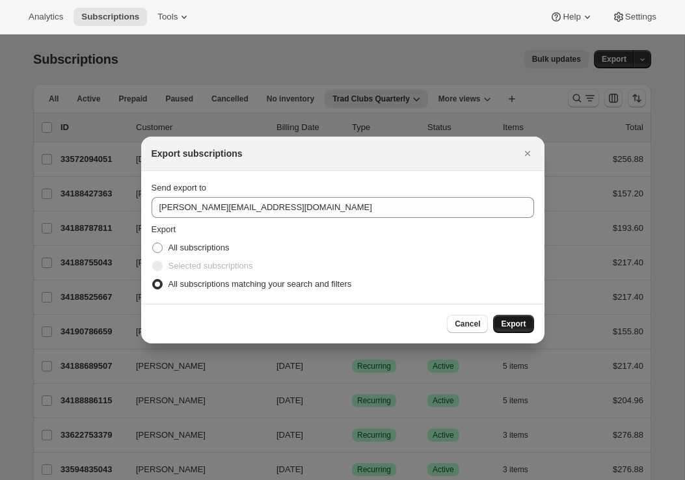
click at [514, 323] on span "Export" at bounding box center [513, 324] width 25 height 10
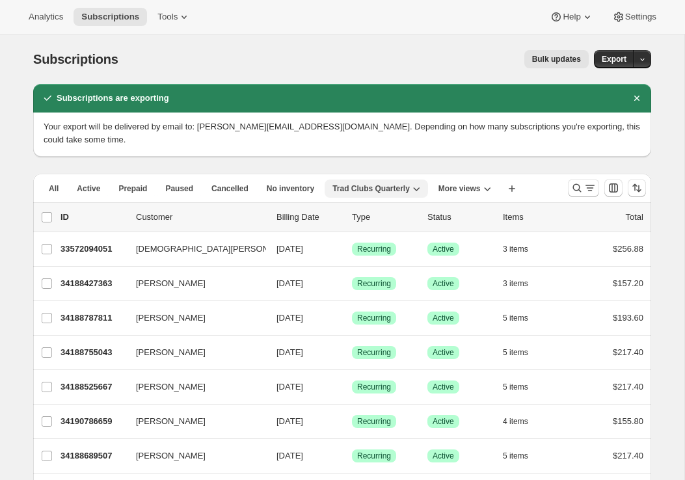
click at [419, 182] on icon "button" at bounding box center [416, 188] width 13 height 13
click at [418, 182] on icon "button" at bounding box center [416, 188] width 13 height 13
click at [577, 181] on icon "Search and filter results" at bounding box center [576, 187] width 13 height 13
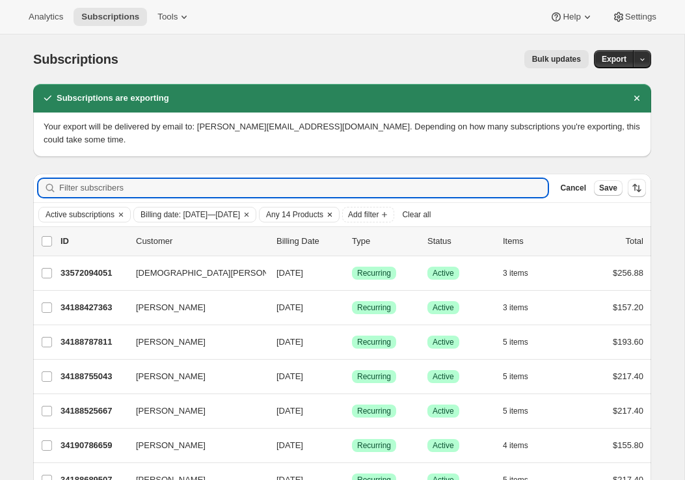
click at [323, 209] on span "Any 14 Products" at bounding box center [294, 214] width 57 height 10
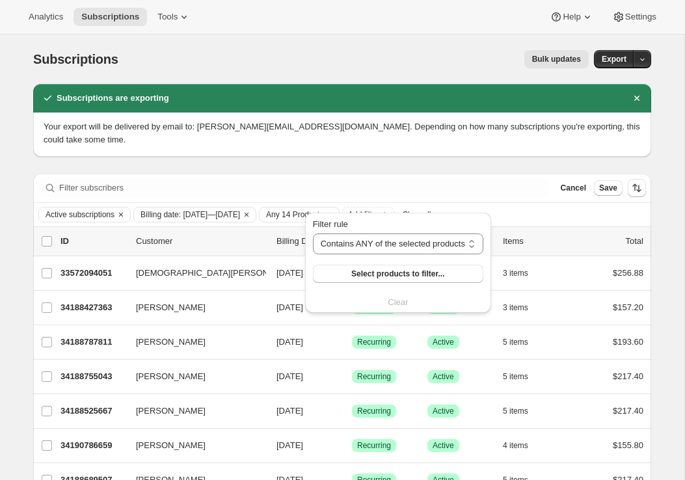
click at [323, 209] on span "Any 14 Products" at bounding box center [294, 214] width 57 height 10
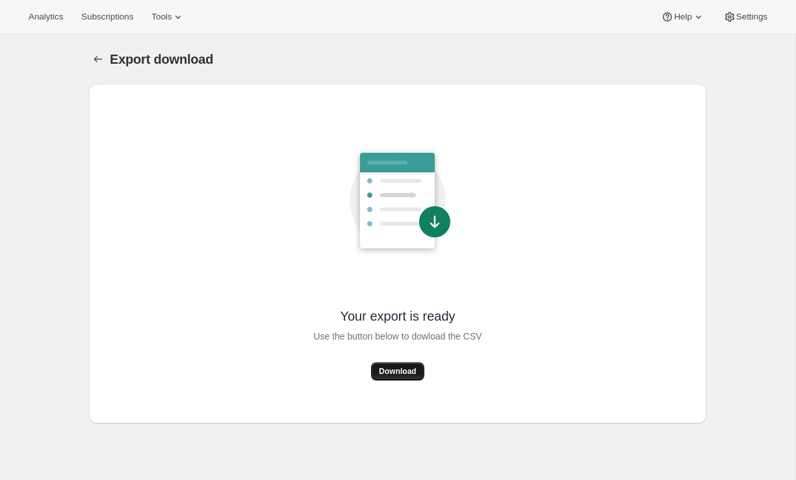
click at [382, 376] on span "Download" at bounding box center [397, 371] width 37 height 10
click at [102, 55] on icon "Export download" at bounding box center [98, 59] width 13 height 13
click at [382, 375] on span "Download" at bounding box center [397, 371] width 37 height 10
click at [99, 60] on icon "Export download" at bounding box center [98, 59] width 13 height 13
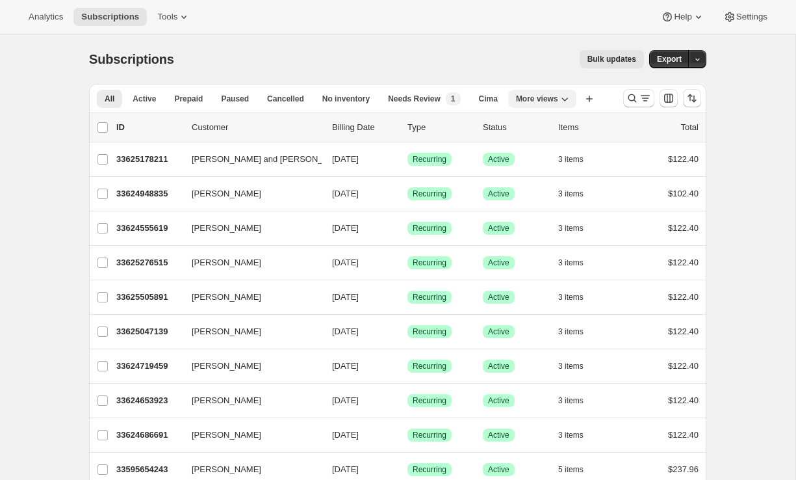
click at [567, 99] on icon "More views" at bounding box center [564, 98] width 13 height 13
click at [568, 118] on button "Trad Clubs Quarterly" at bounding box center [565, 127] width 99 height 23
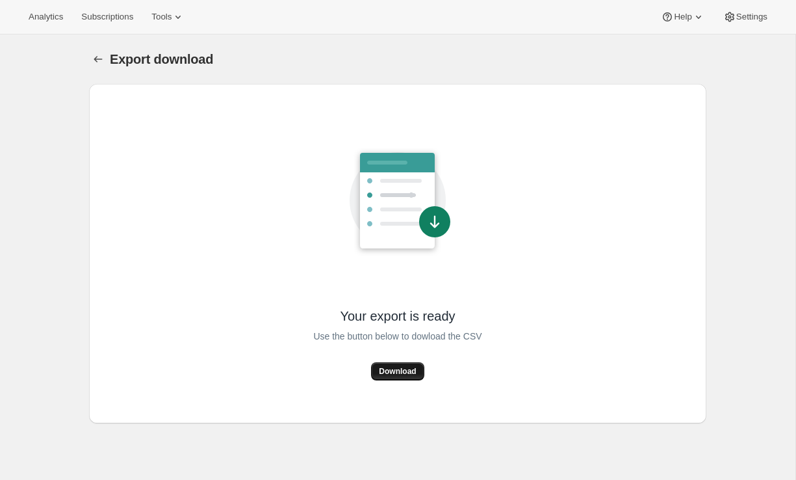
click at [404, 367] on span "Download" at bounding box center [397, 371] width 37 height 10
click at [118, 12] on span "Subscriptions" at bounding box center [107, 17] width 52 height 10
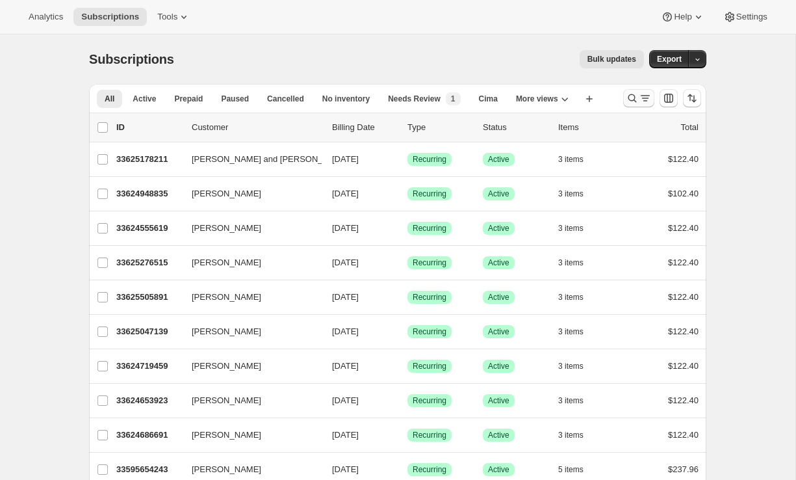
click at [640, 92] on icon "Search and filter results" at bounding box center [645, 98] width 13 height 13
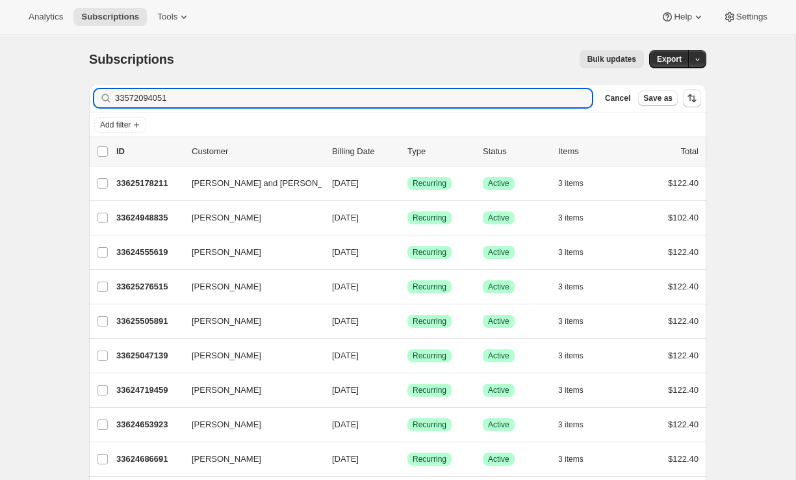
type input "33572094051"
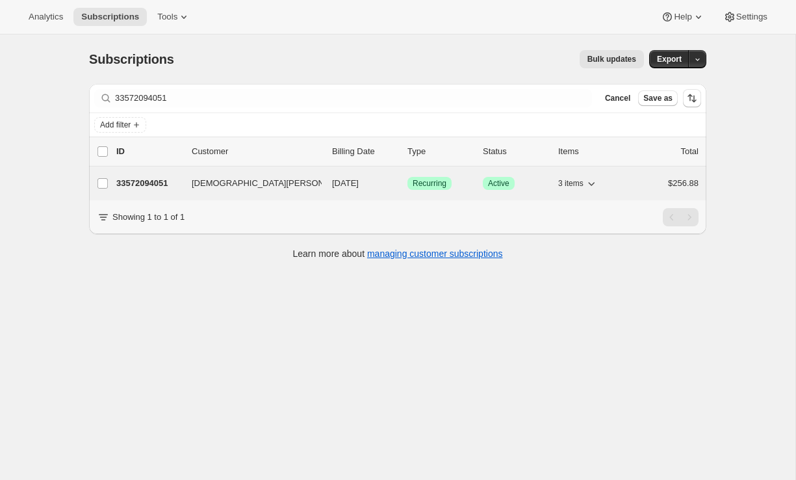
click at [155, 181] on p "33572094051" at bounding box center [148, 183] width 65 height 13
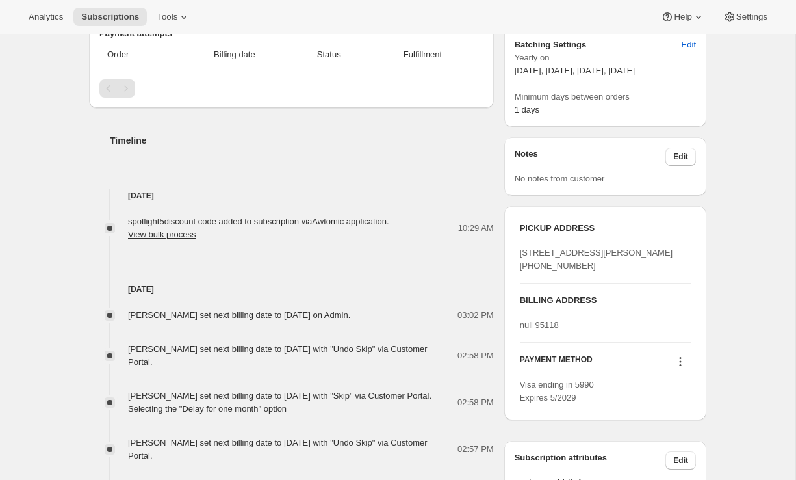
scroll to position [394, 0]
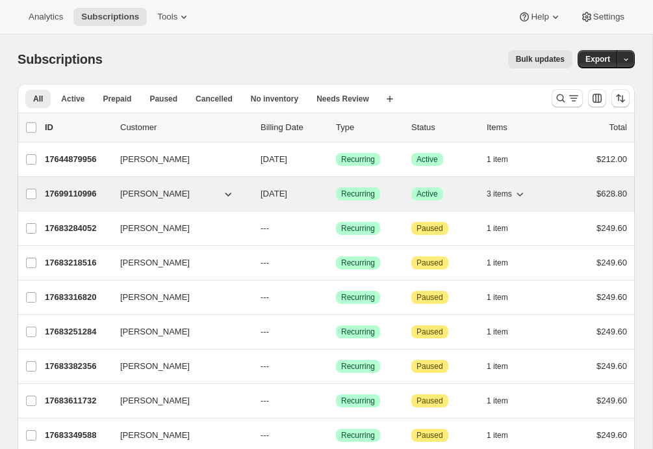
click at [76, 194] on p "17699110996" at bounding box center [77, 193] width 65 height 13
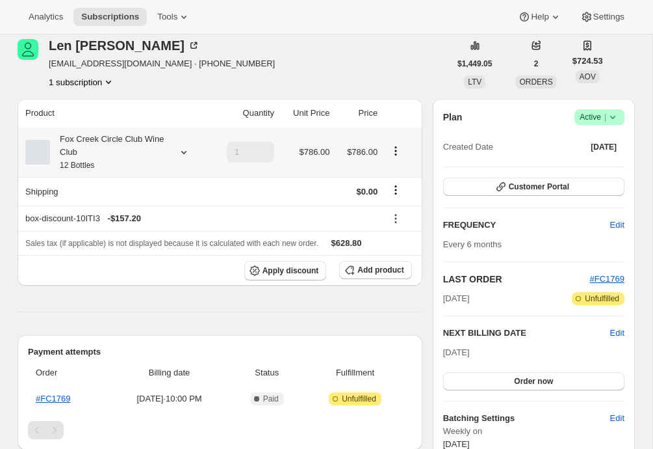
scroll to position [51, 0]
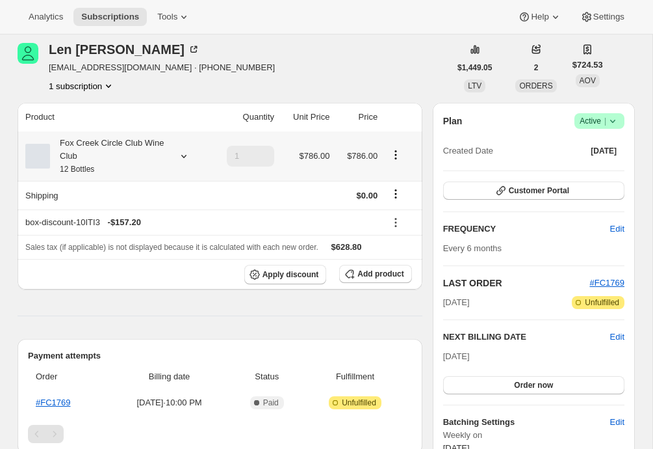
click at [178, 157] on icon at bounding box center [183, 156] width 13 height 13
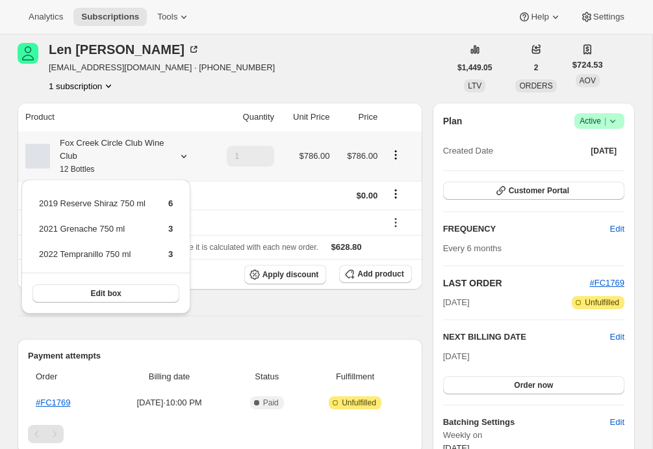
click at [183, 155] on icon at bounding box center [183, 156] width 13 height 13
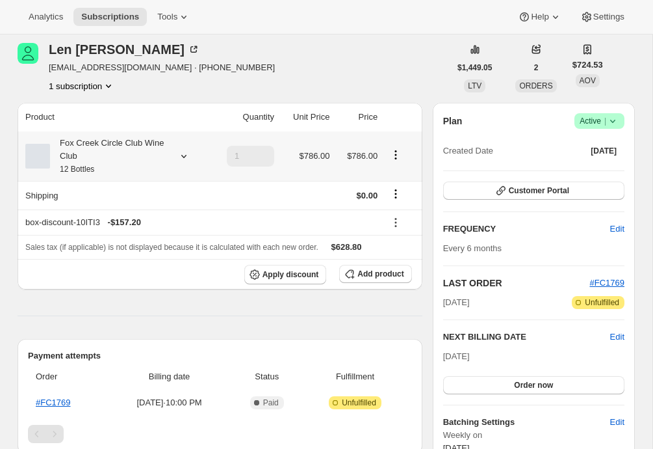
click at [174, 166] on div "Fox Creek Circle Club Wine Club 12 Bottles" at bounding box center [115, 156] width 180 height 39
click at [192, 153] on div "Fox Creek Circle Club Wine Club 12 Bottles" at bounding box center [115, 156] width 180 height 39
click at [183, 157] on icon at bounding box center [183, 156] width 5 height 3
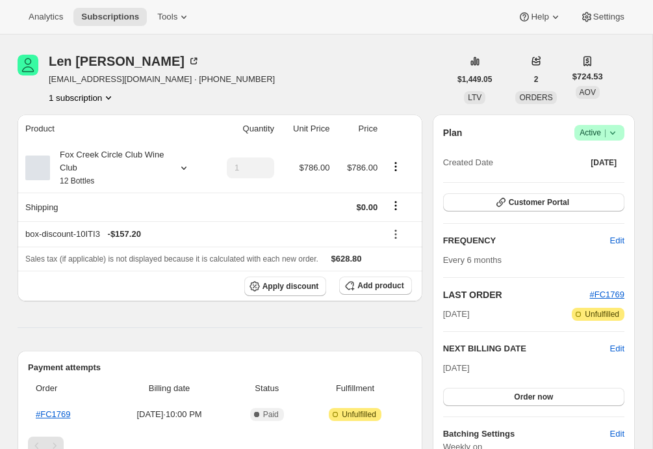
scroll to position [0, 0]
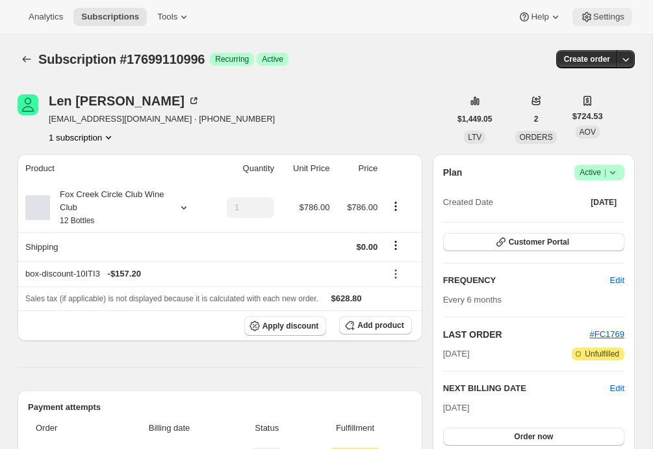
click at [605, 18] on span "Settings" at bounding box center [609, 17] width 31 height 10
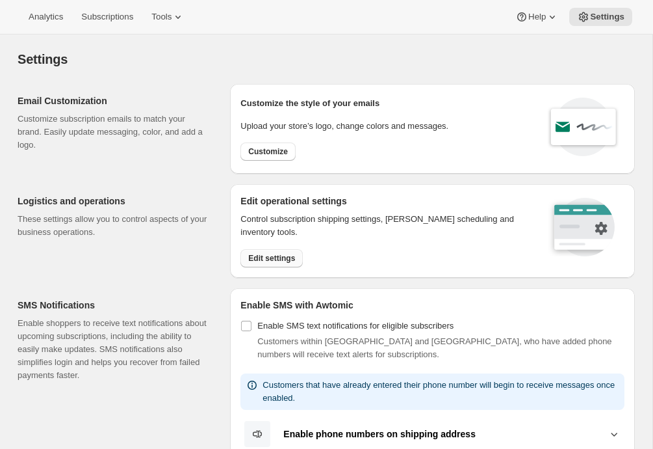
click at [272, 258] on span "Edit settings" at bounding box center [271, 258] width 47 height 10
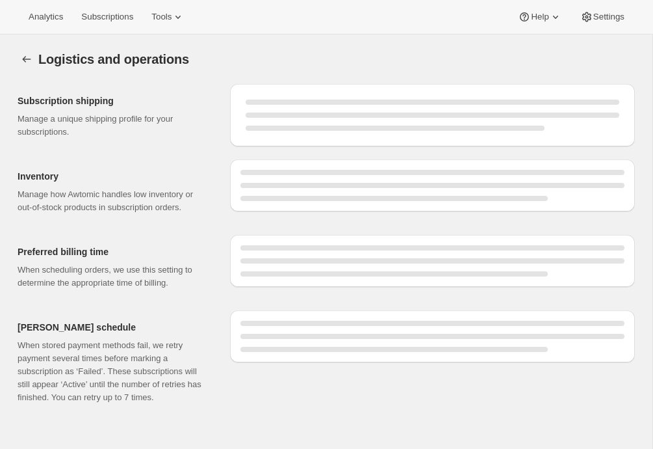
select select "DAY"
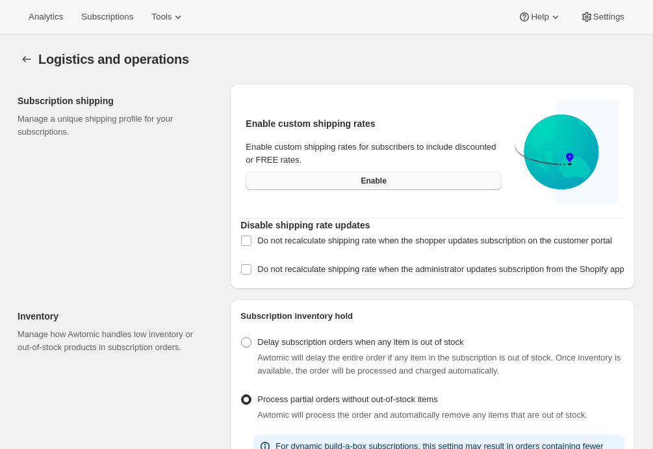
click at [337, 183] on button "Enable" at bounding box center [374, 181] width 256 height 18
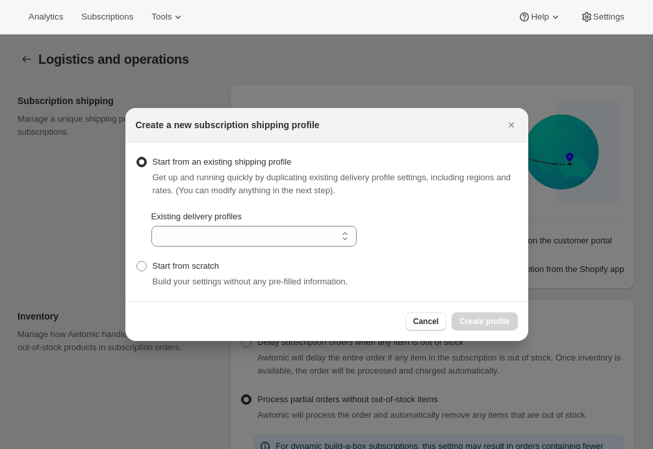
select select "gid://shopify/DeliveryProfile/83004391508"
click at [475, 320] on span "Create profile" at bounding box center [485, 321] width 50 height 10
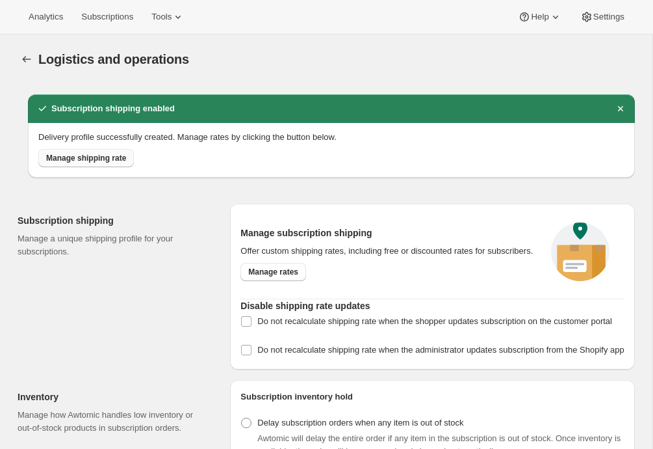
click at [125, 165] on button "Manage shipping rate" at bounding box center [86, 158] width 96 height 18
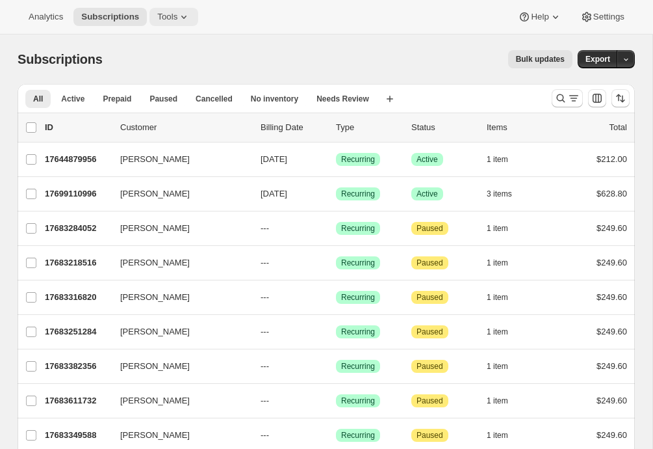
click at [172, 25] on button "Tools" at bounding box center [174, 17] width 49 height 18
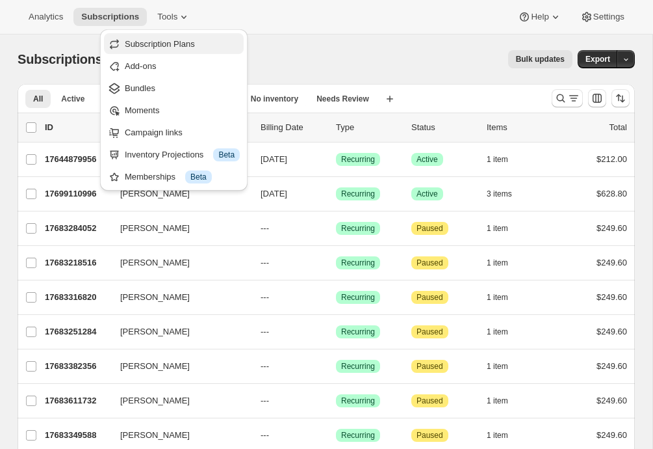
click at [173, 39] on span "Subscription Plans" at bounding box center [160, 44] width 70 height 10
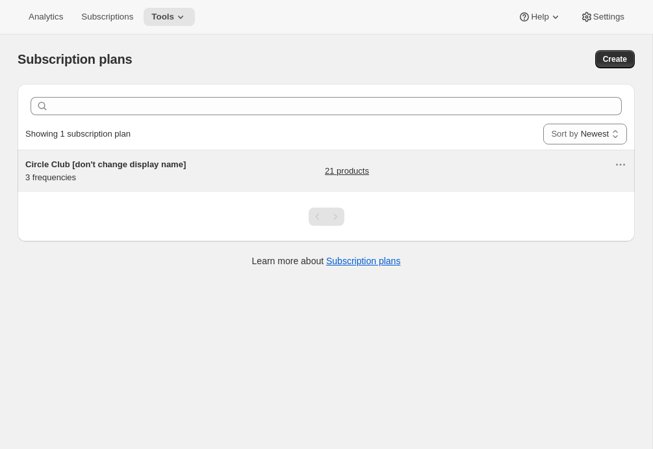
click at [174, 171] on h5 "Circle Club [don't change display name]" at bounding box center [106, 164] width 163 height 13
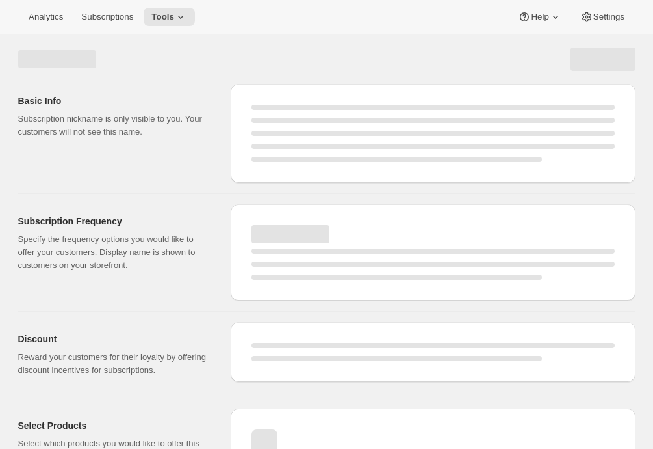
select select "WEEK"
select select "MONTH"
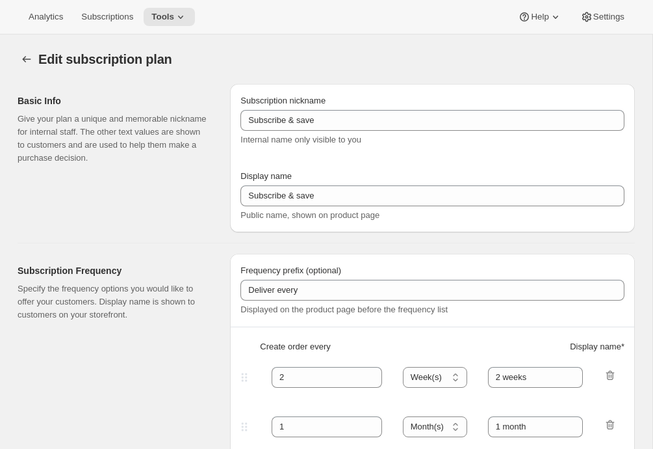
type input "Circle Club [don't change display name]"
type input "Fox Creek Circle Club"
type input "3"
select select "MONTH"
type input "3 months"
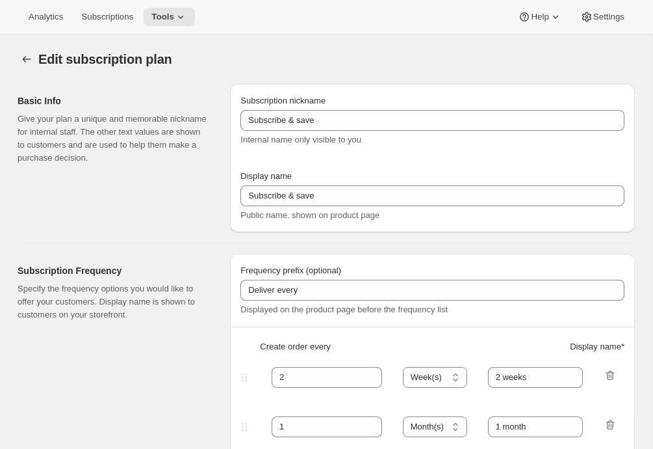
type input "4"
type input "4 months"
checkbox input "true"
select select "MONTH"
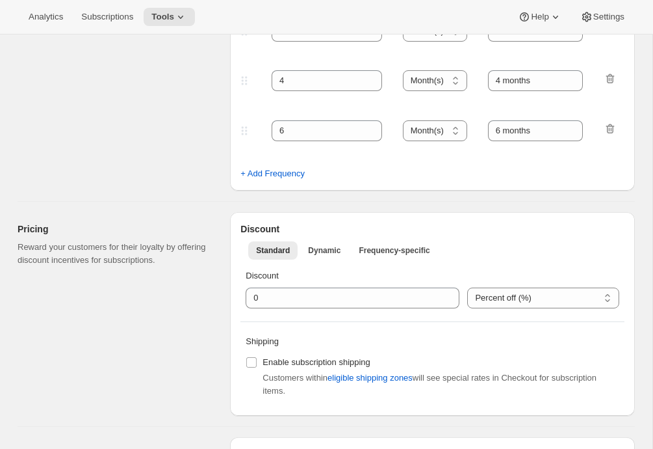
scroll to position [345, 0]
click at [252, 359] on input "Enable subscription shipping" at bounding box center [251, 363] width 10 height 10
checkbox input "true"
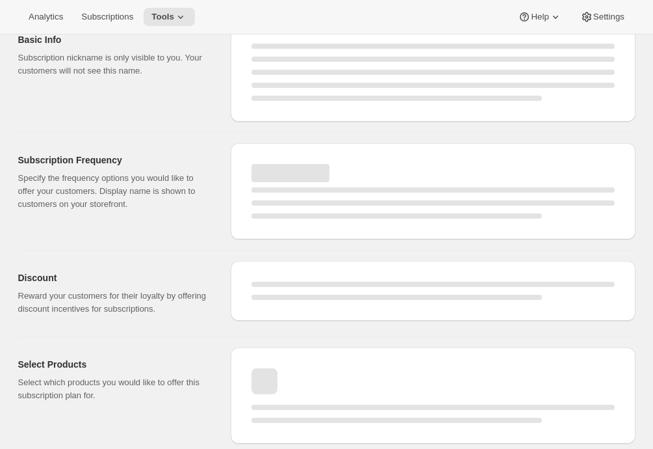
select select "MONTH"
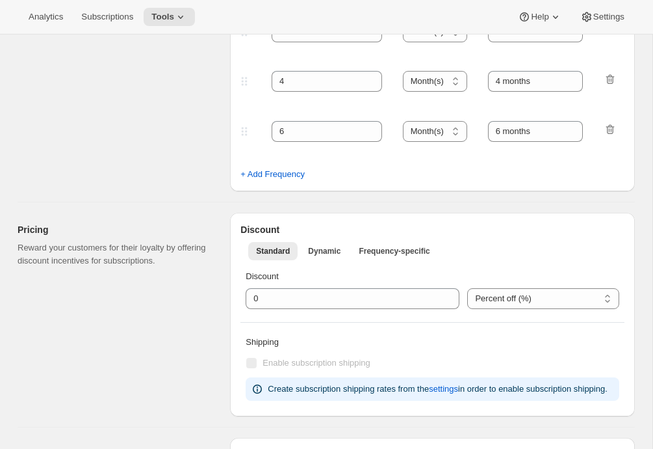
checkbox input "true"
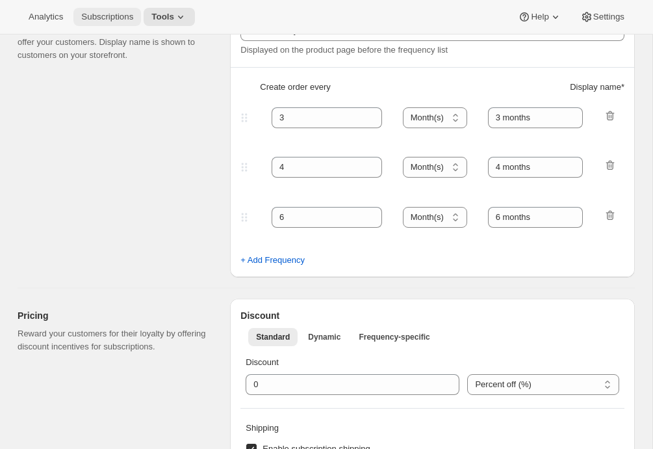
click at [120, 21] on span "Subscriptions" at bounding box center [107, 17] width 52 height 10
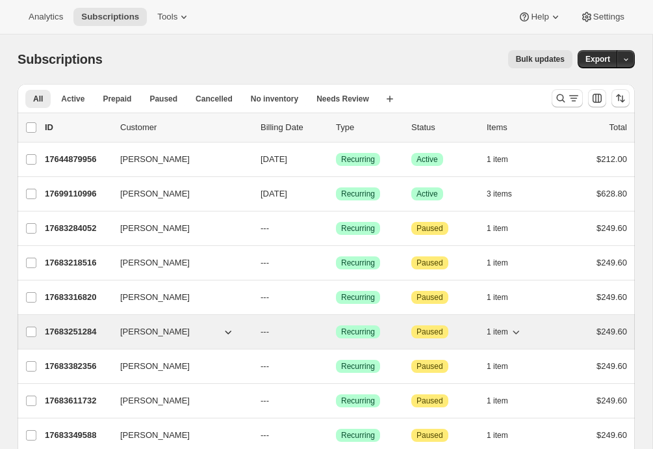
click at [60, 339] on div "17683251284 Glen Benveniste --- Success Recurring Attention Paused 1 item $249.…" at bounding box center [336, 331] width 582 height 18
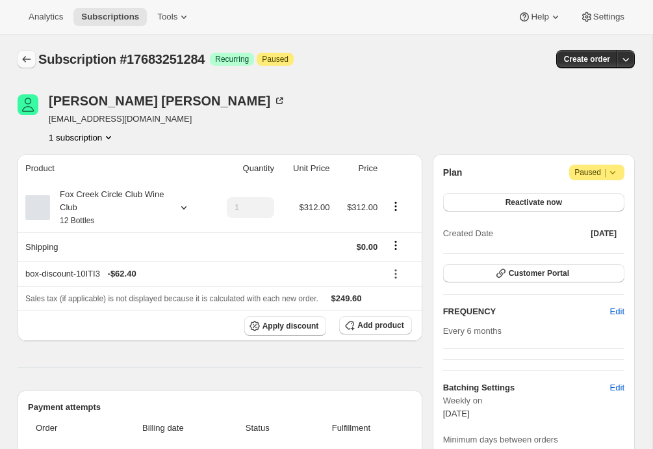
click at [28, 60] on icon "Subscriptions" at bounding box center [26, 59] width 13 height 13
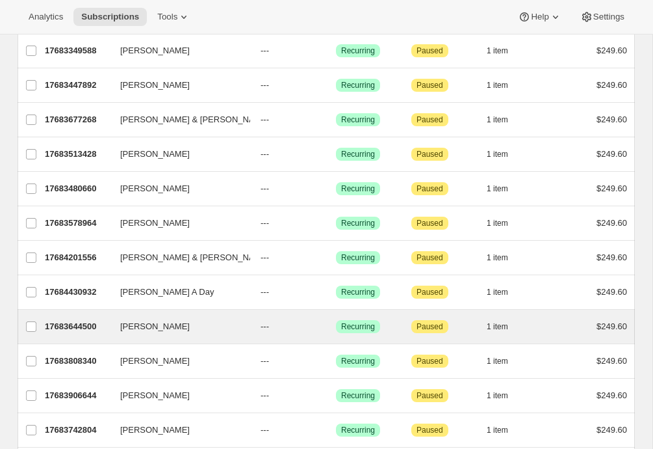
scroll to position [422, 0]
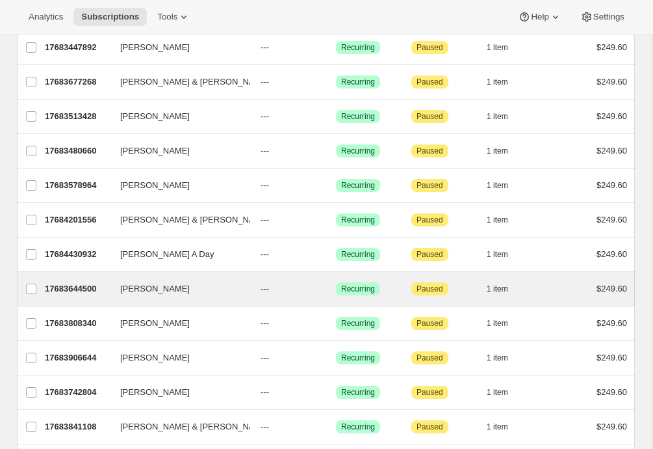
click at [81, 302] on div "Cathy Hannant 17683644500 Cathy Hannant --- Success Recurring Attention Paused …" at bounding box center [327, 289] width 618 height 34
click at [80, 285] on p "17683644500" at bounding box center [77, 288] width 65 height 13
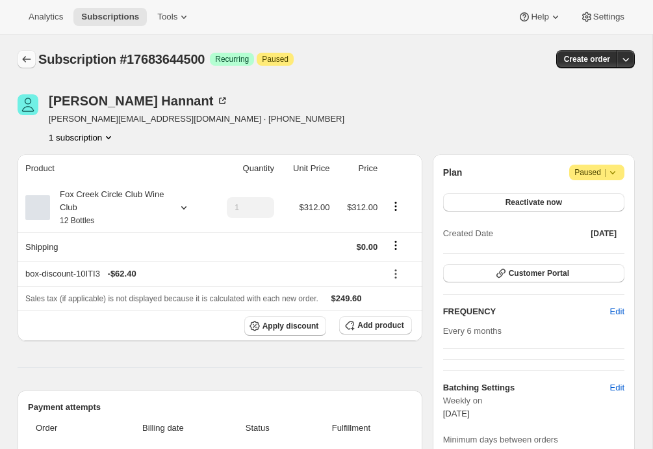
click at [21, 59] on icon "Subscriptions" at bounding box center [26, 59] width 13 height 13
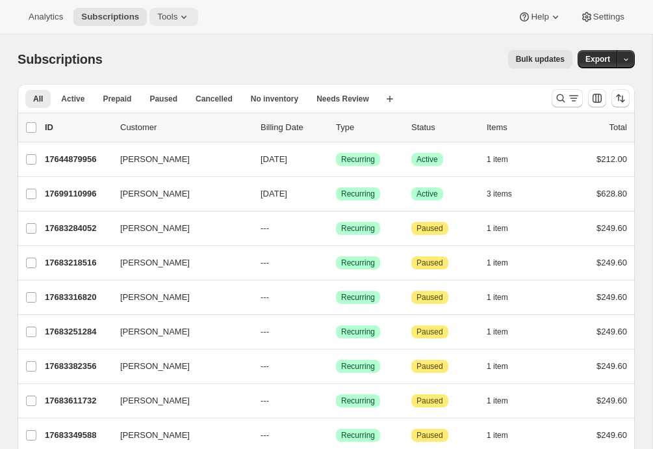
click at [196, 23] on button "Tools" at bounding box center [174, 17] width 49 height 18
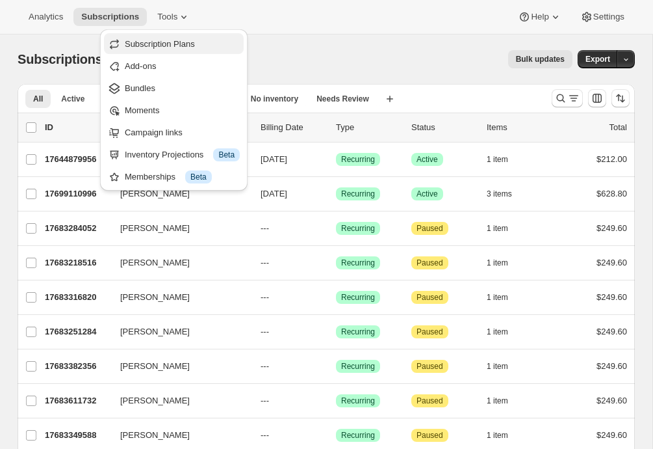
click at [187, 36] on button "Subscription Plans" at bounding box center [174, 43] width 140 height 21
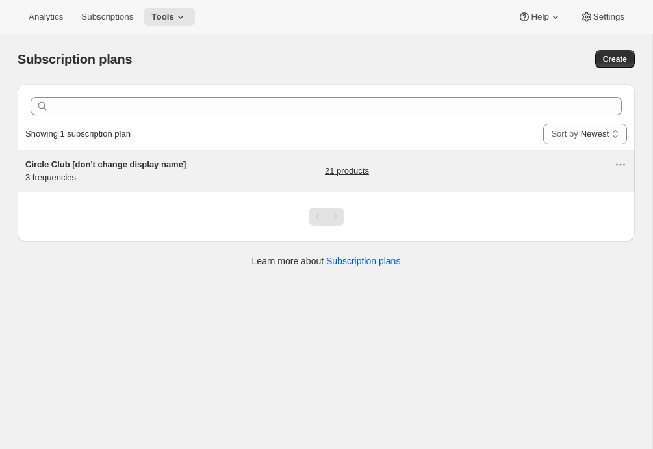
click at [183, 171] on h5 "Circle Club [don't change display name]" at bounding box center [106, 164] width 163 height 13
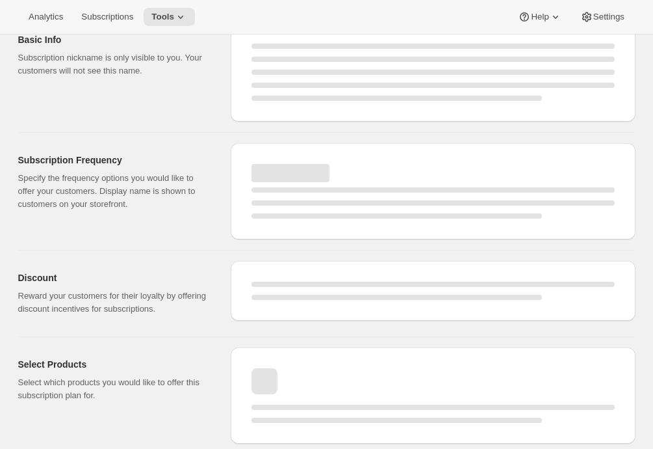
select select "WEEK"
select select "MONTH"
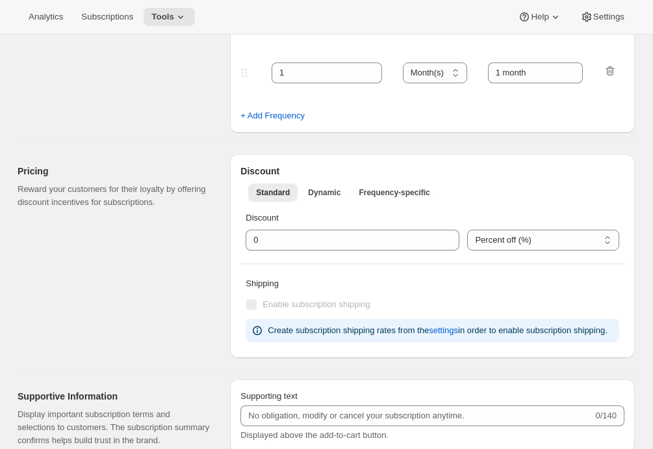
type input "Circle Club [don't change display name]"
type input "Fox Creek Circle Club"
type input "3"
select select "MONTH"
type input "3 months"
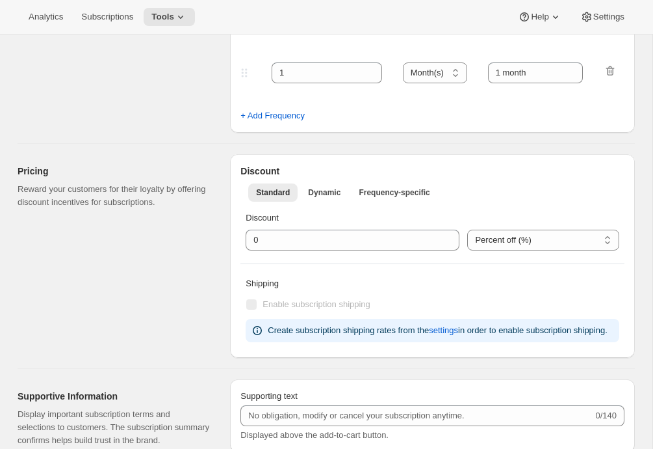
type input "4"
type input "4 months"
checkbox input "true"
select select "MONTH"
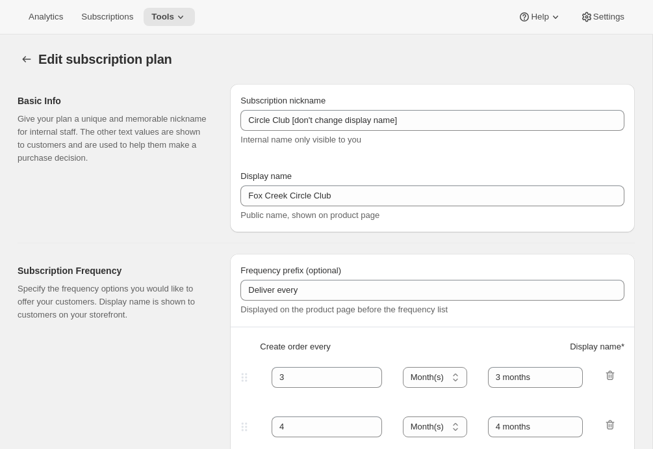
click at [110, 5] on div "Analytics Subscriptions Tools Help Settings" at bounding box center [326, 17] width 653 height 34
click at [110, 12] on span "Subscriptions" at bounding box center [107, 17] width 52 height 10
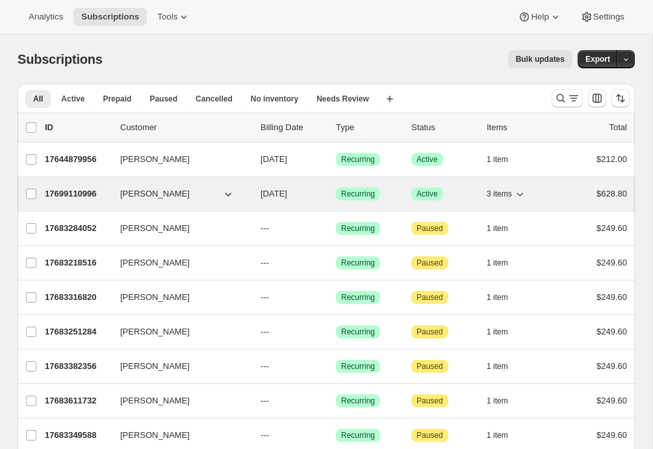
click at [66, 198] on p "17699110996" at bounding box center [77, 193] width 65 height 13
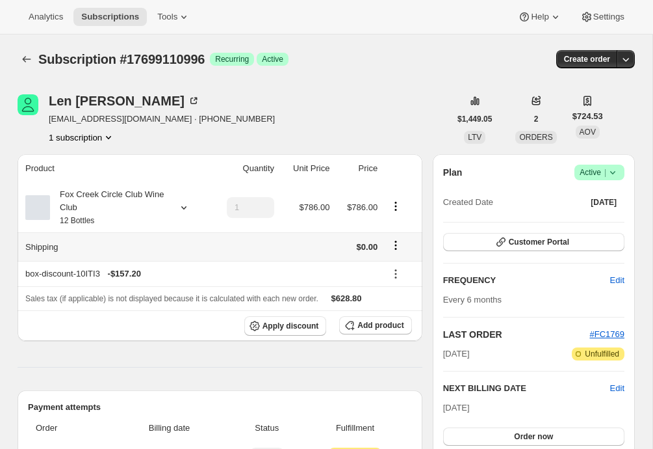
click at [397, 246] on icon "Shipping actions" at bounding box center [395, 245] width 13 height 13
click at [392, 266] on span "Edit shipping rate" at bounding box center [393, 270] width 65 height 10
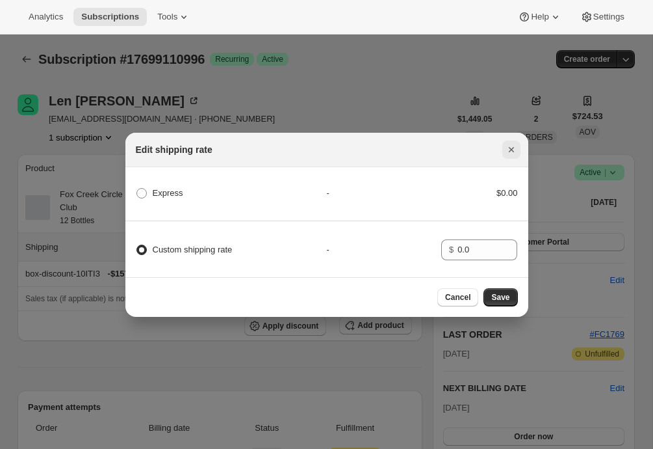
click at [510, 148] on icon "Close" at bounding box center [511, 149] width 13 height 13
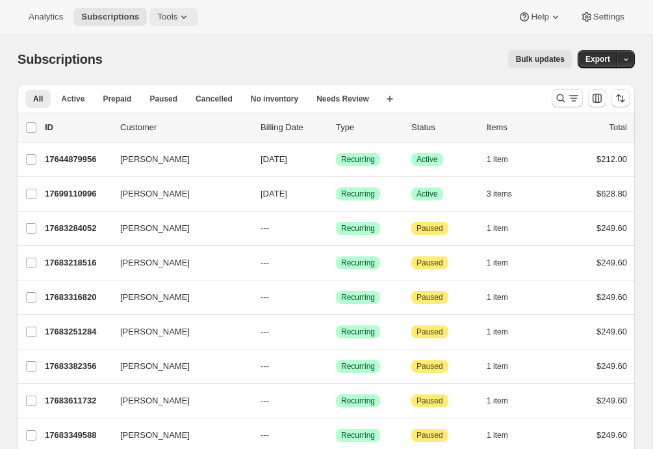
click at [158, 11] on button "Tools" at bounding box center [174, 17] width 49 height 18
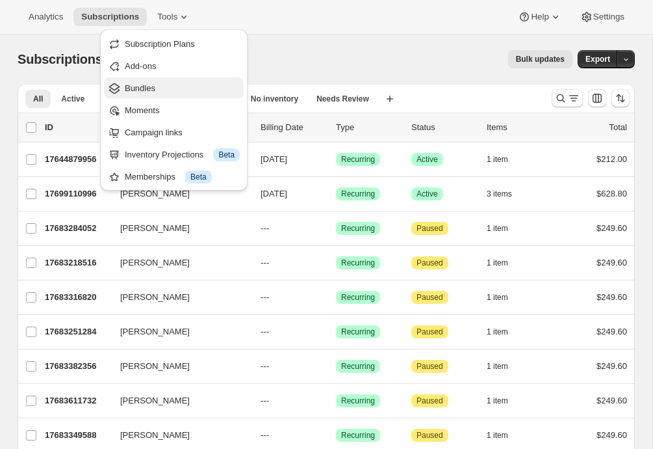
click at [150, 85] on span "Bundles" at bounding box center [140, 88] width 31 height 10
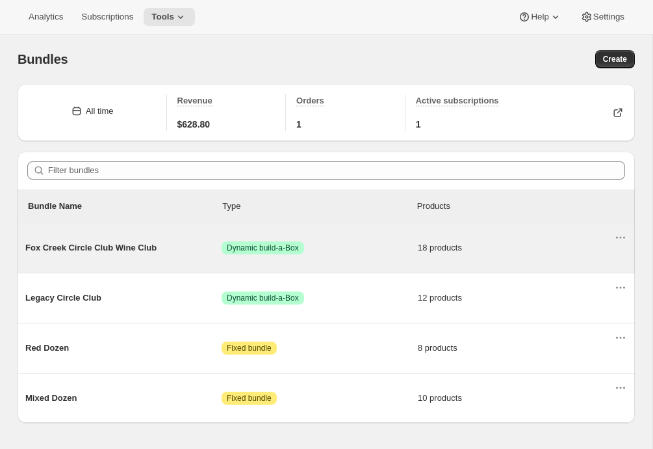
click at [137, 247] on span "Fox Creek Circle Club Wine Club" at bounding box center [123, 247] width 196 height 13
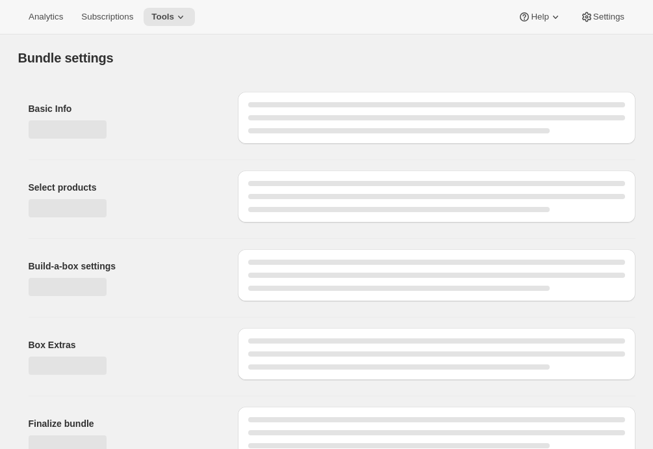
type input "Fox Creek Circle Club Wine Club"
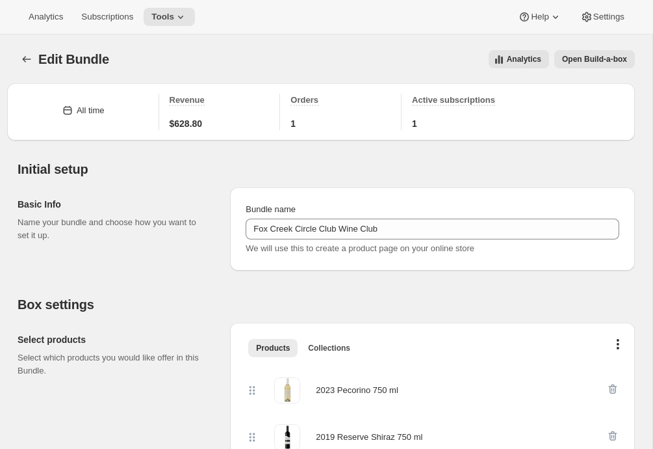
click at [586, 57] on span "Open Build-a-box" at bounding box center [594, 59] width 65 height 10
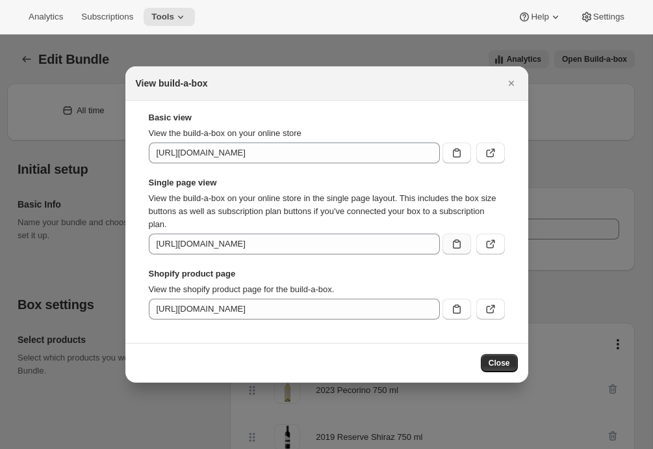
click at [455, 244] on icon ":rdb:" at bounding box center [456, 243] width 13 height 13
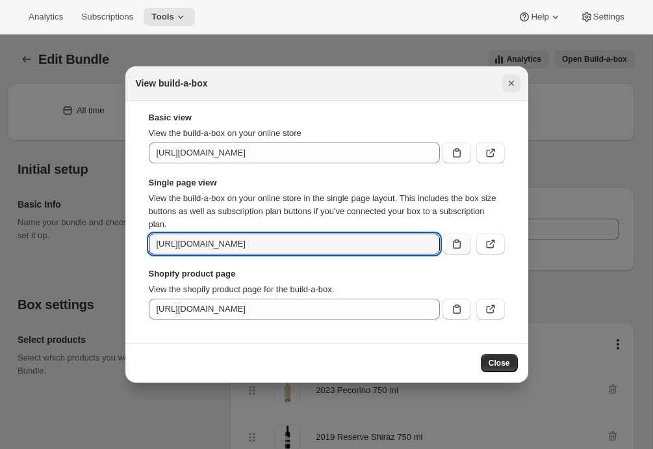
click at [512, 81] on icon "Close" at bounding box center [511, 83] width 13 height 13
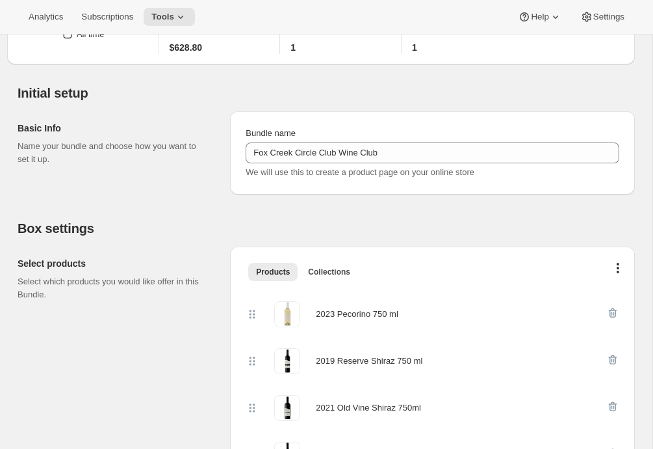
scroll to position [84, 0]
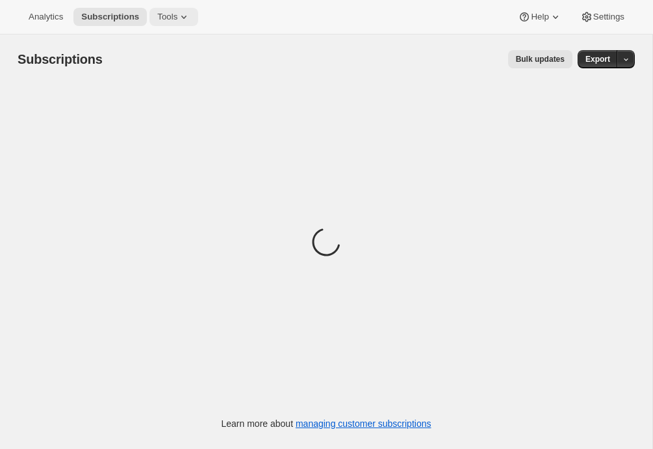
click at [177, 18] on span "Tools" at bounding box center [167, 17] width 20 height 10
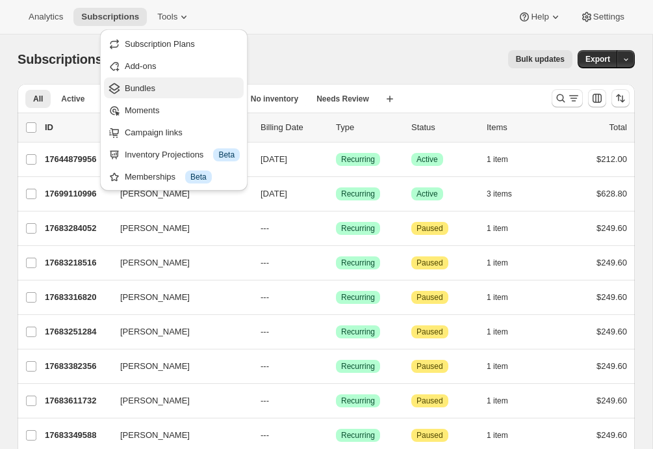
click at [174, 82] on span "Bundles" at bounding box center [182, 88] width 115 height 13
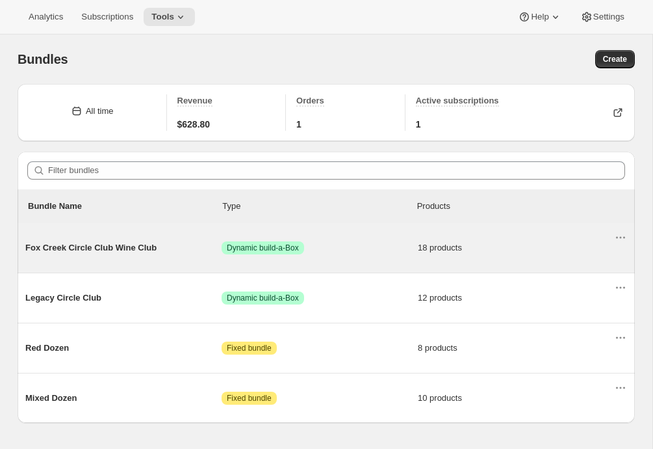
click at [157, 259] on div "Fox Creek Circle Club Wine Club Success Dynamic build-a-Box 18 products" at bounding box center [319, 248] width 589 height 34
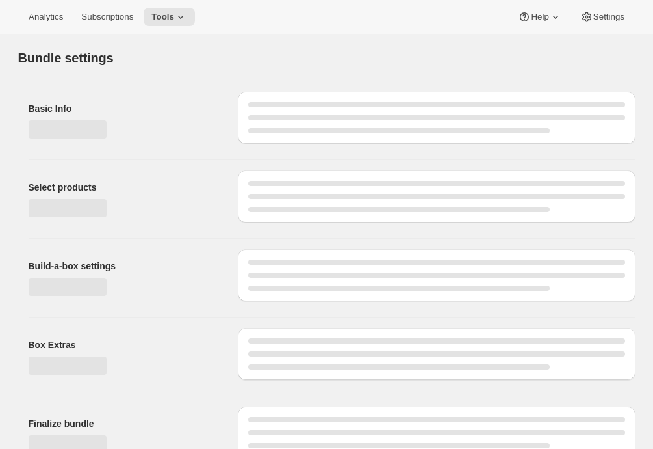
type input "Fox Creek Circle Club Wine Club"
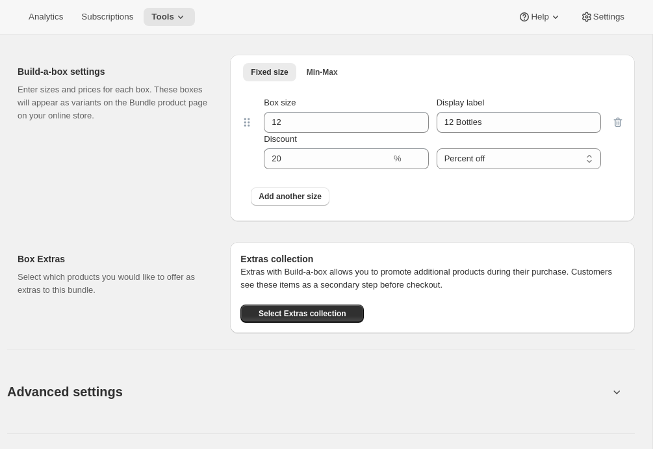
scroll to position [1374, 0]
